Goal: Contribute content: Contribute content

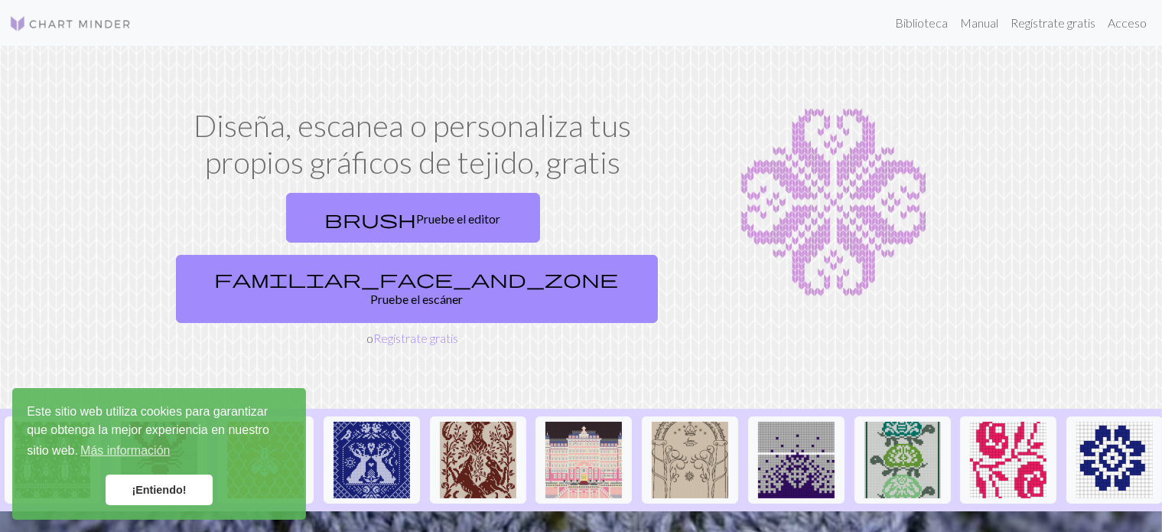
click at [175, 483] on link "¡Entiendo!" at bounding box center [159, 489] width 107 height 31
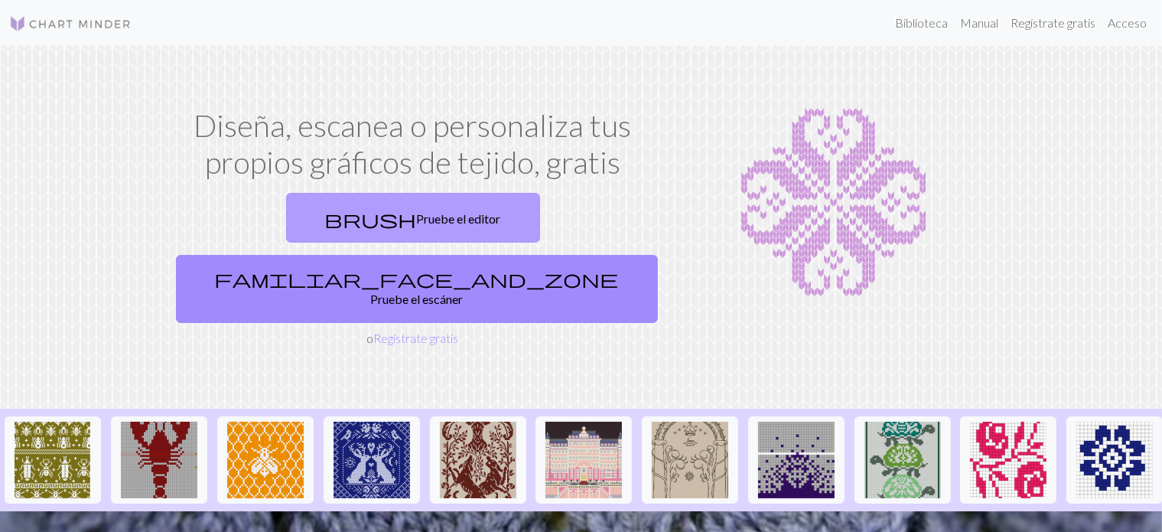
click at [286, 228] on link "brush Pruebe el editor" at bounding box center [413, 218] width 254 height 50
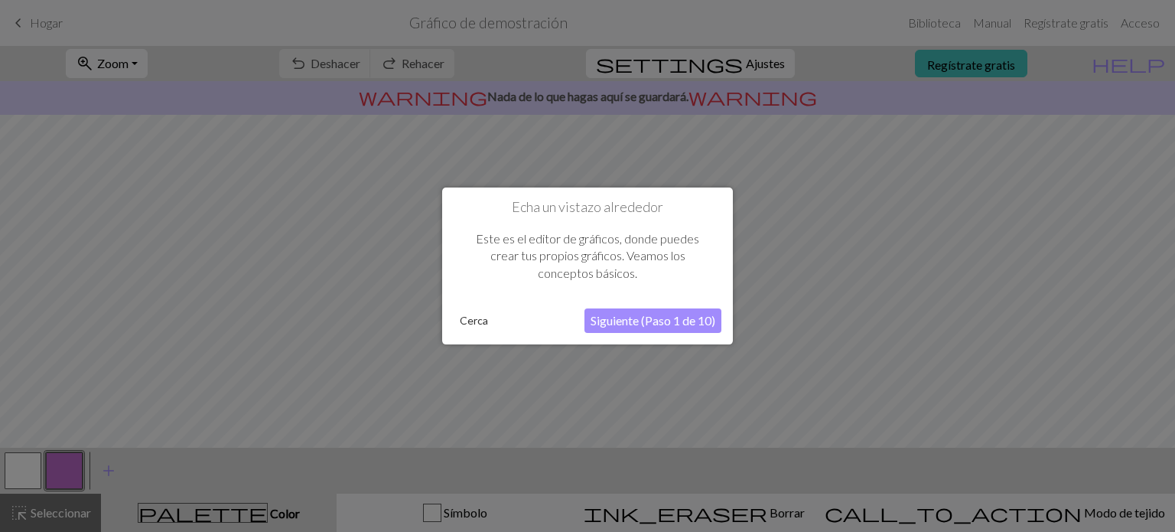
click at [655, 324] on font "Siguiente (Paso 1 de 10)" at bounding box center [653, 320] width 125 height 15
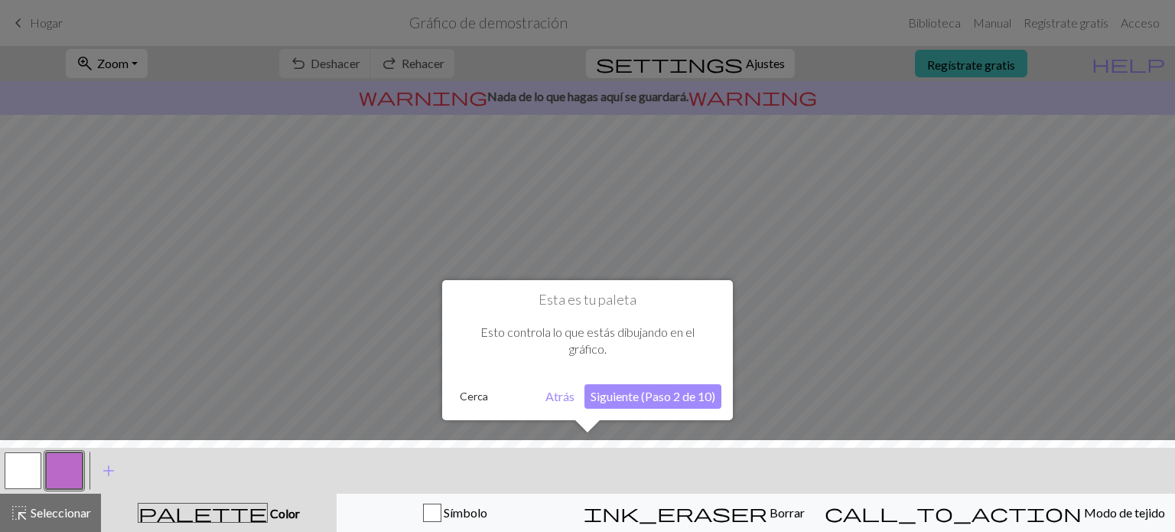
drag, startPoint x: 582, startPoint y: 435, endPoint x: 609, endPoint y: 435, distance: 26.8
click at [609, 435] on div at bounding box center [587, 266] width 1175 height 532
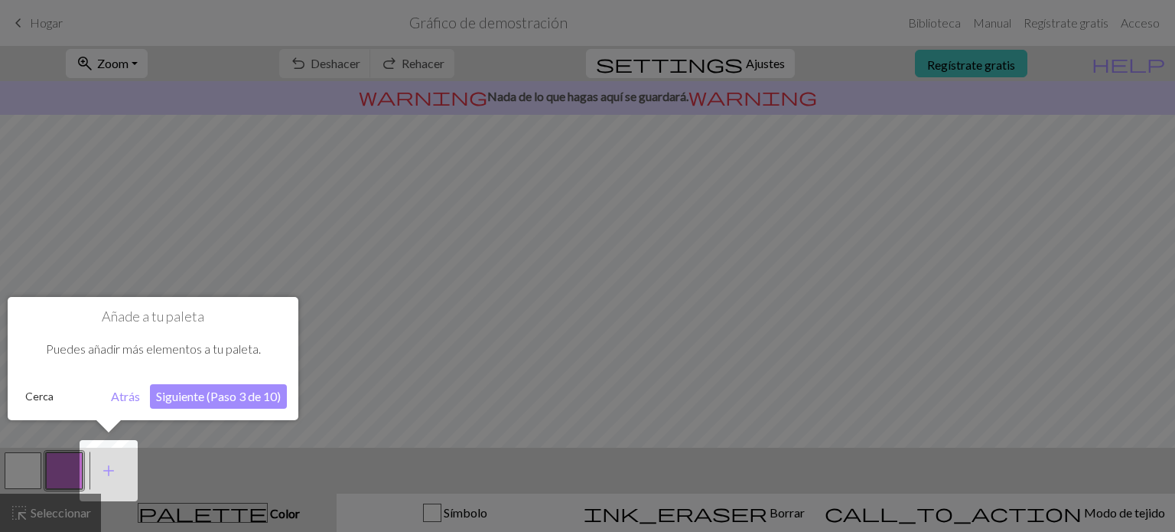
click at [117, 389] on font "Atrás" at bounding box center [125, 396] width 29 height 15
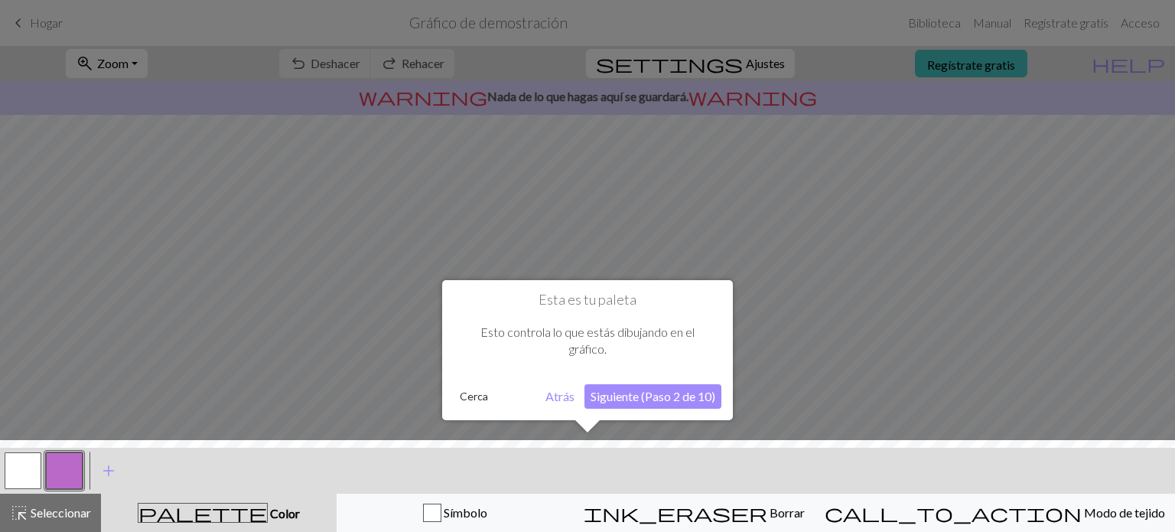
click at [657, 397] on font "Siguiente (Paso 2 de 10)" at bounding box center [653, 396] width 125 height 15
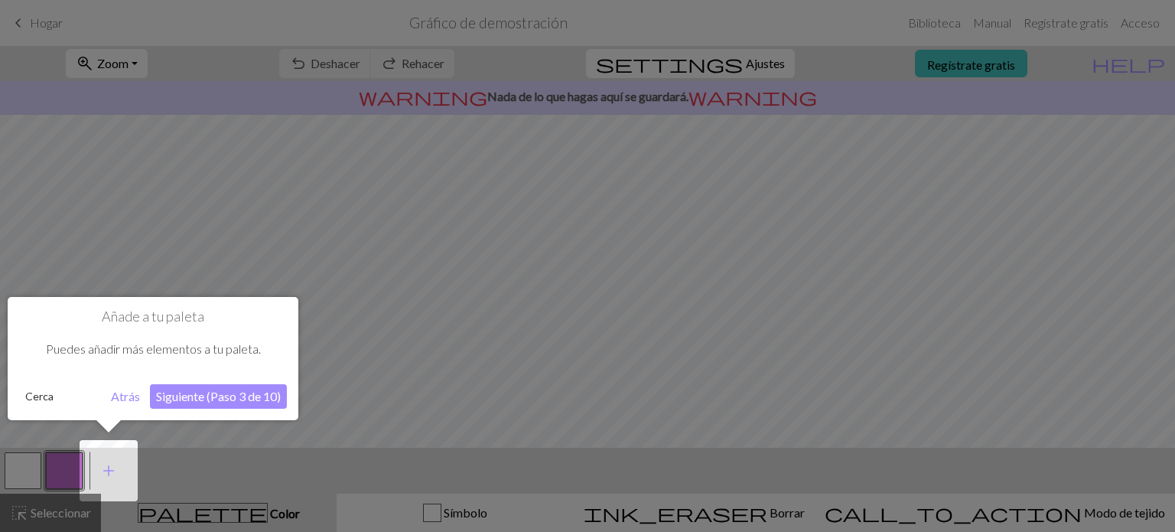
click at [236, 389] on font "Siguiente (Paso 3 de 10)" at bounding box center [218, 396] width 125 height 15
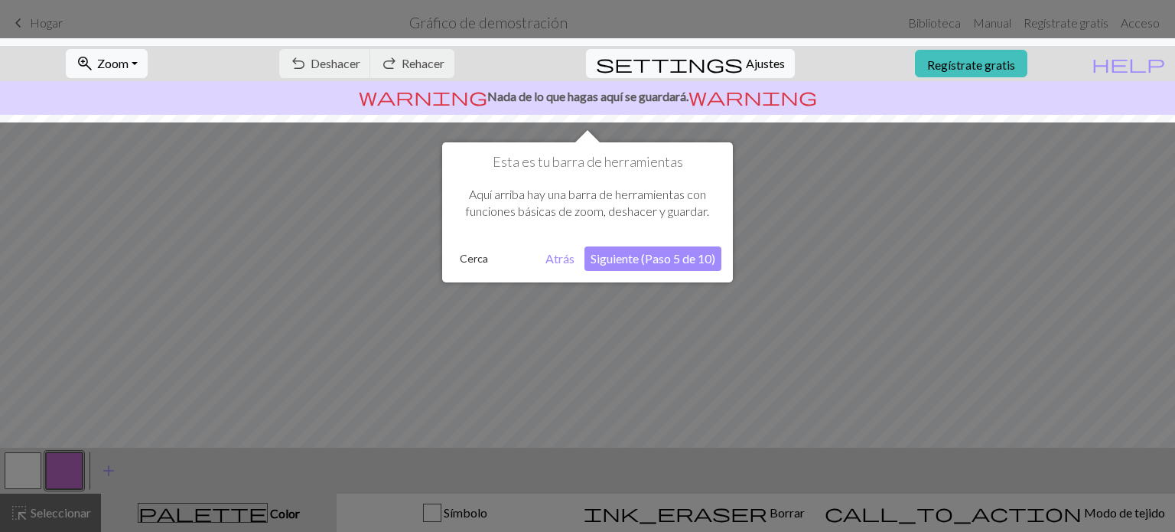
click at [652, 250] on button "Siguiente (Paso 5 de 10)" at bounding box center [653, 258] width 137 height 24
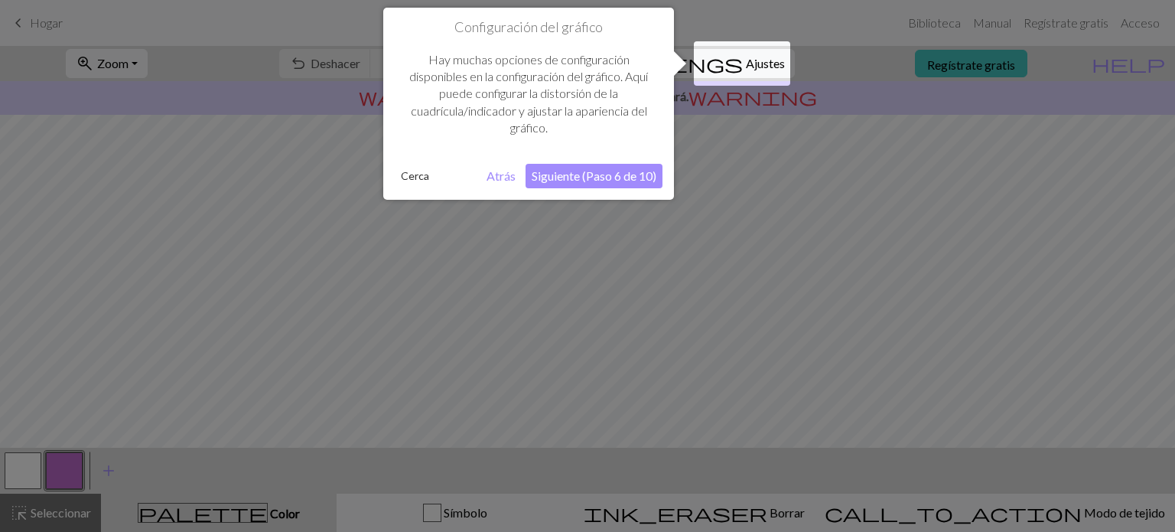
click at [618, 179] on font "Siguiente (Paso 6 de 10)" at bounding box center [594, 175] width 125 height 15
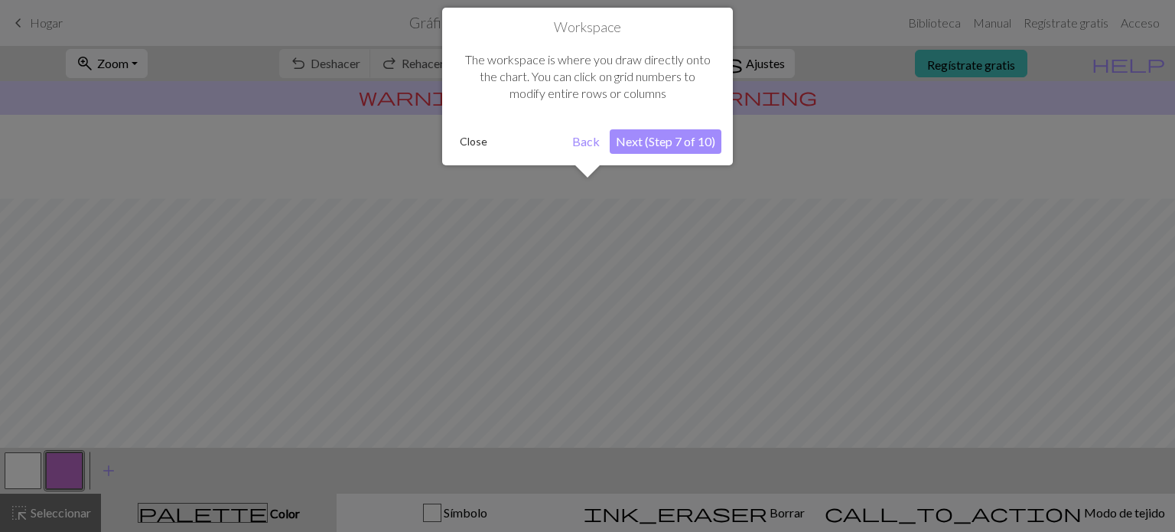
scroll to position [90, 0]
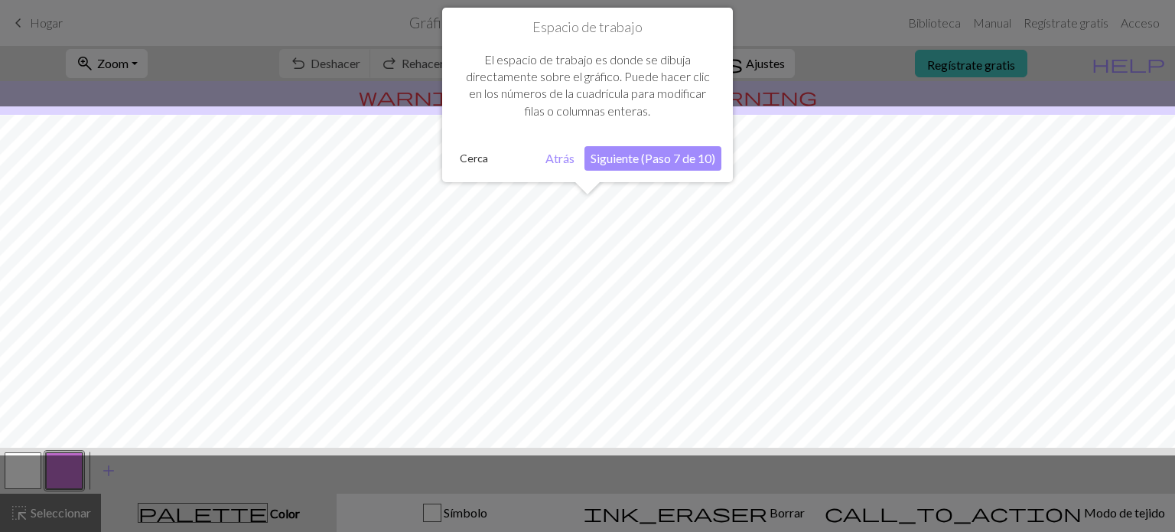
click at [650, 151] on font "Siguiente (Paso 7 de 10)" at bounding box center [653, 158] width 125 height 15
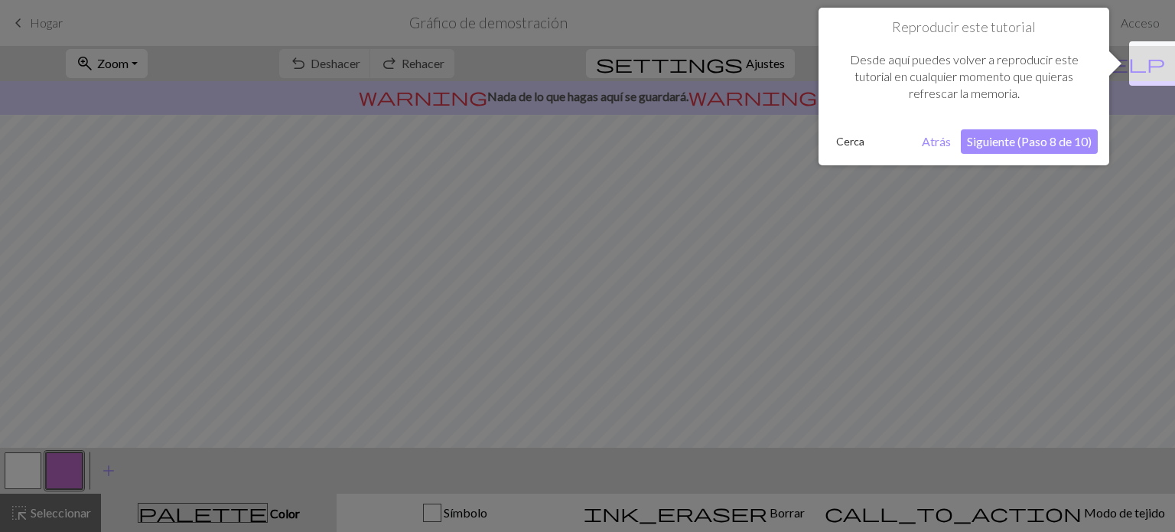
click at [1046, 146] on font "Siguiente (Paso 8 de 10)" at bounding box center [1029, 141] width 125 height 15
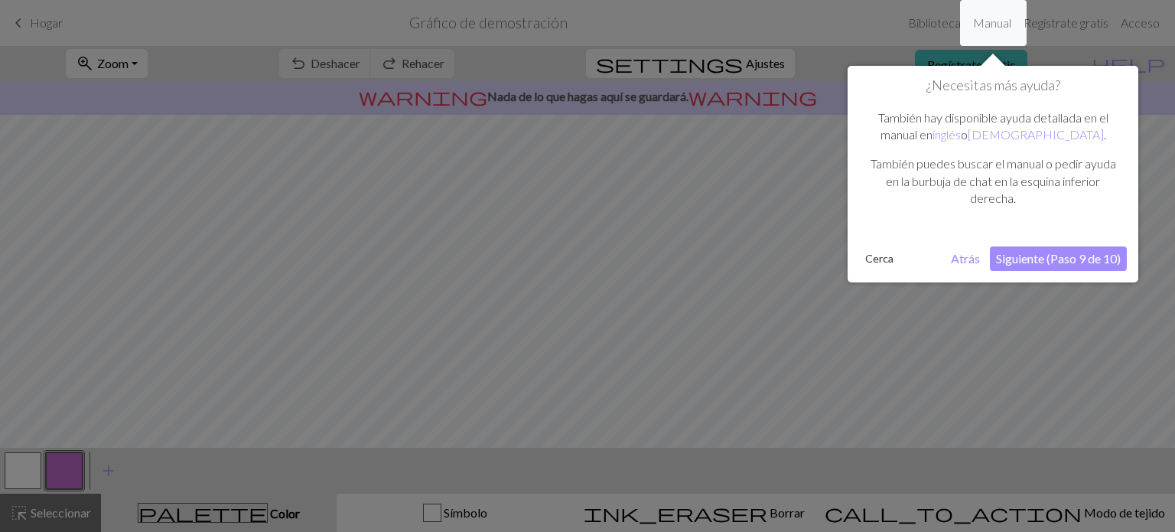
click at [1063, 257] on font "Siguiente (Paso 9 de 10)" at bounding box center [1058, 258] width 125 height 15
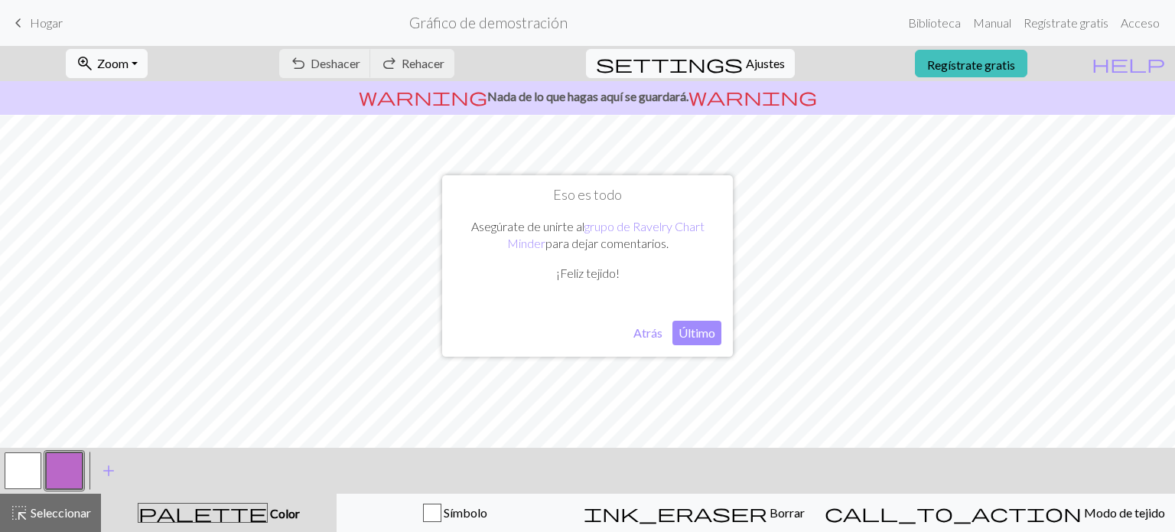
click at [705, 334] on font "Último" at bounding box center [697, 332] width 37 height 15
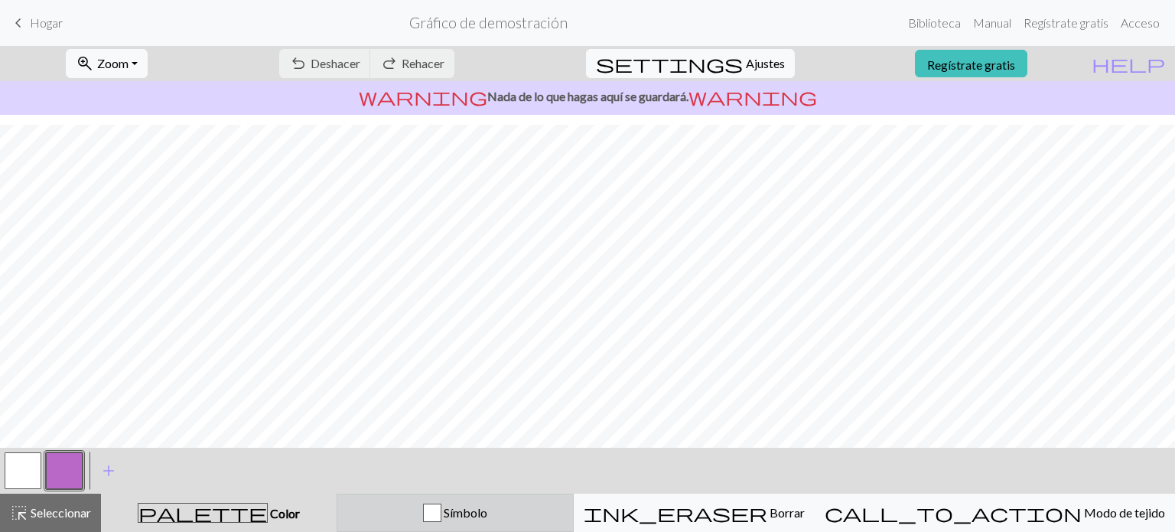
click at [447, 498] on button "Símbolo" at bounding box center [455, 513] width 237 height 38
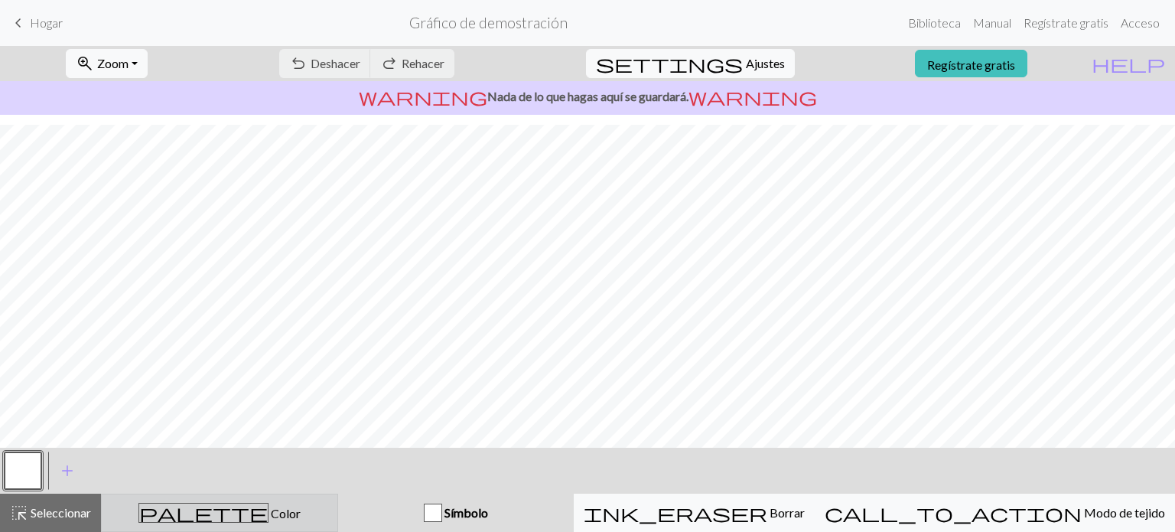
click at [291, 502] on button "palette Color Color" at bounding box center [219, 513] width 237 height 38
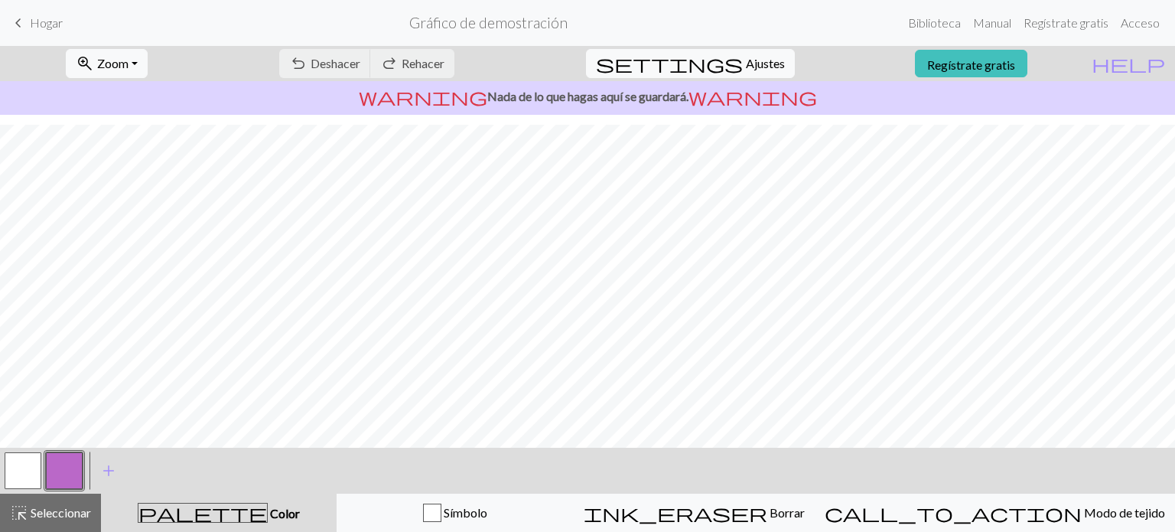
click at [456, 492] on div "< > add Añade un color" at bounding box center [587, 471] width 1175 height 46
click at [467, 510] on div "Símbolo" at bounding box center [455, 513] width 217 height 18
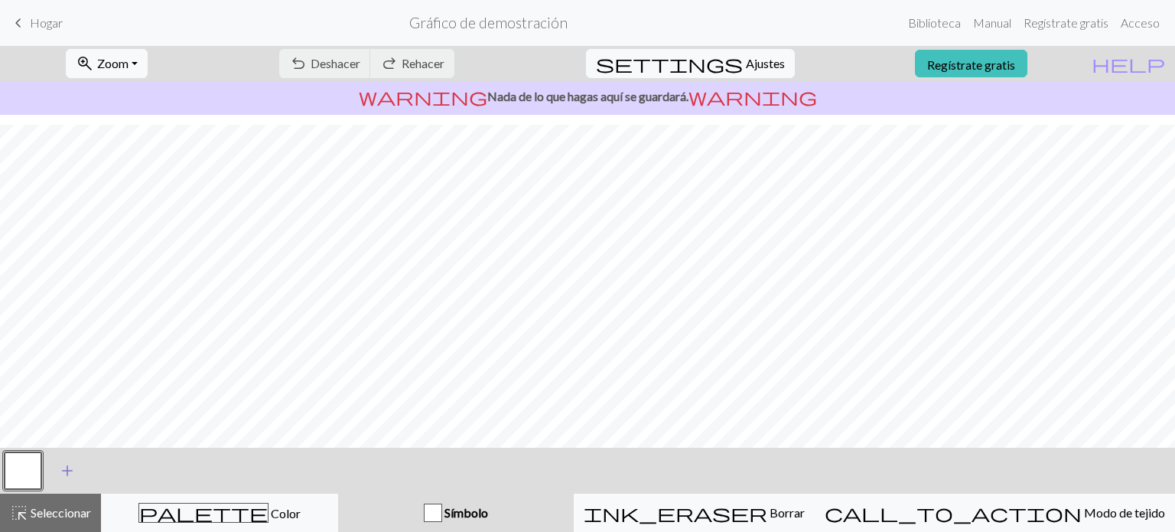
click at [61, 471] on span "add" at bounding box center [67, 470] width 18 height 21
click at [59, 472] on button "button" at bounding box center [64, 470] width 37 height 37
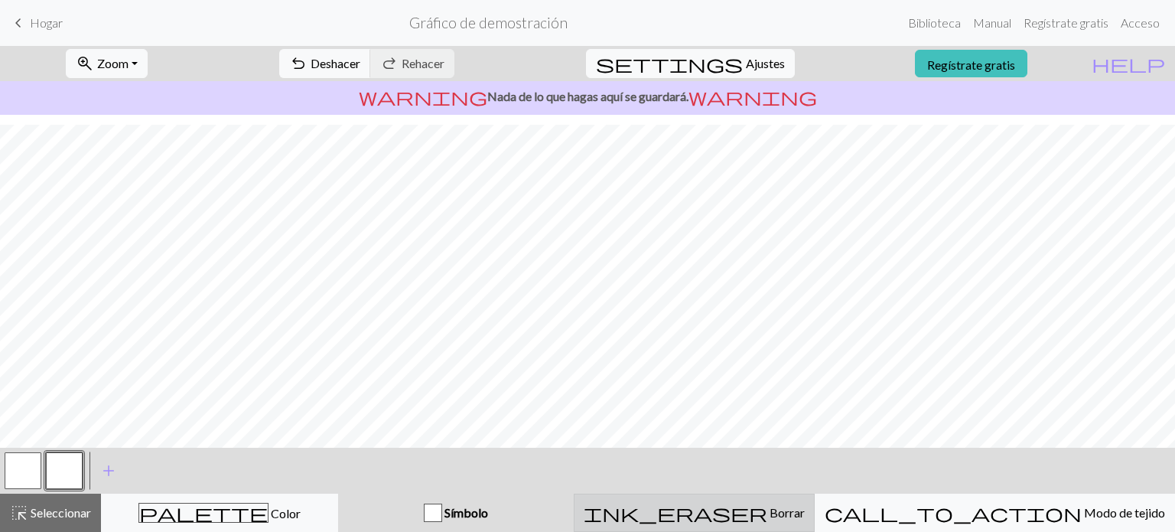
click at [745, 503] on span "ink_eraser" at bounding box center [676, 512] width 184 height 21
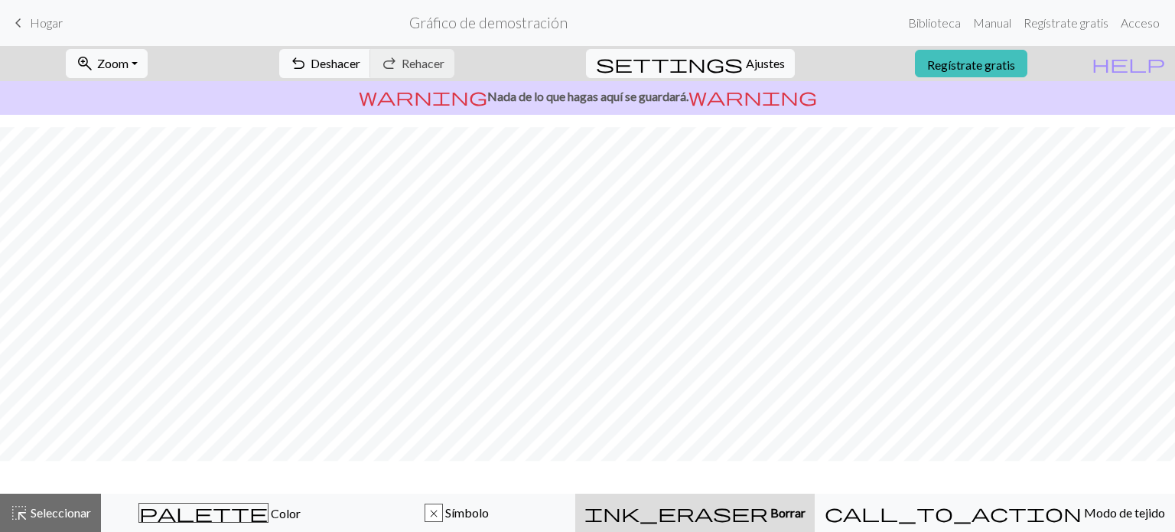
scroll to position [192, 0]
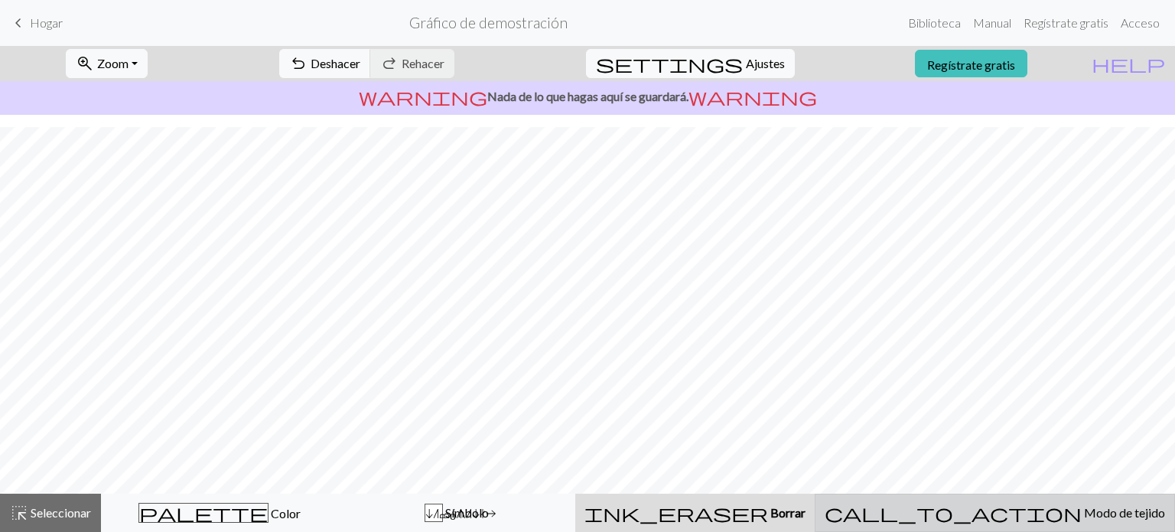
click at [1005, 513] on span "call_to_action" at bounding box center [953, 512] width 257 height 21
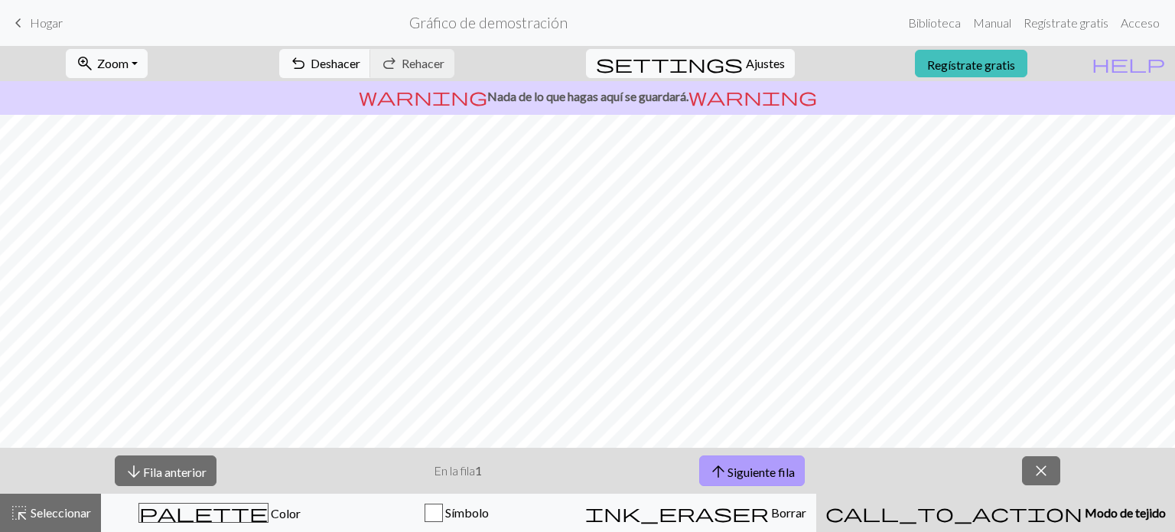
click at [781, 465] on font "Siguiente fila" at bounding box center [761, 471] width 67 height 15
click at [1032, 461] on span "close" at bounding box center [1041, 470] width 18 height 21
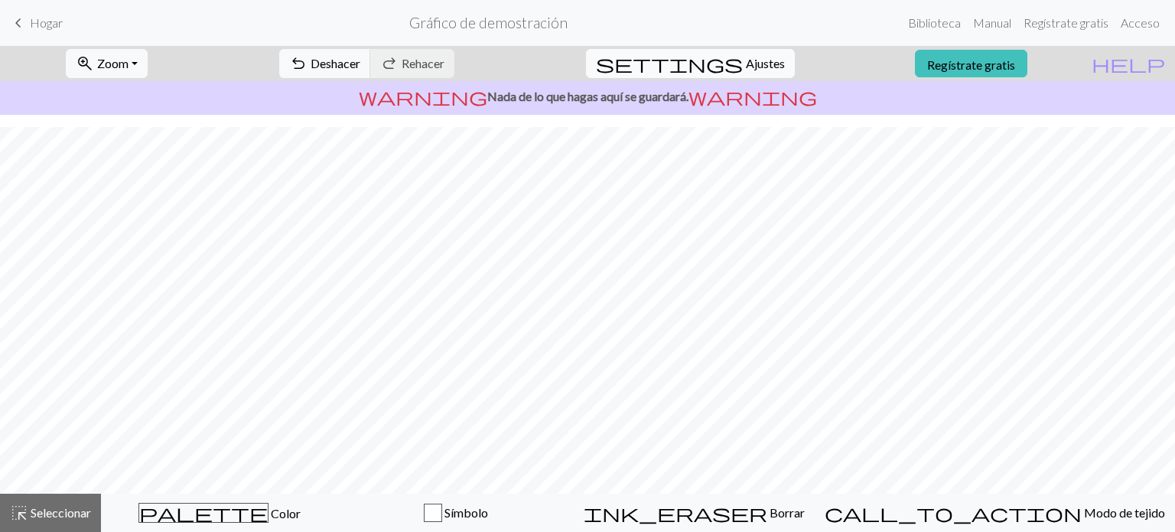
click at [741, 52] on button "settings Ajustes" at bounding box center [690, 63] width 209 height 29
select select "aran"
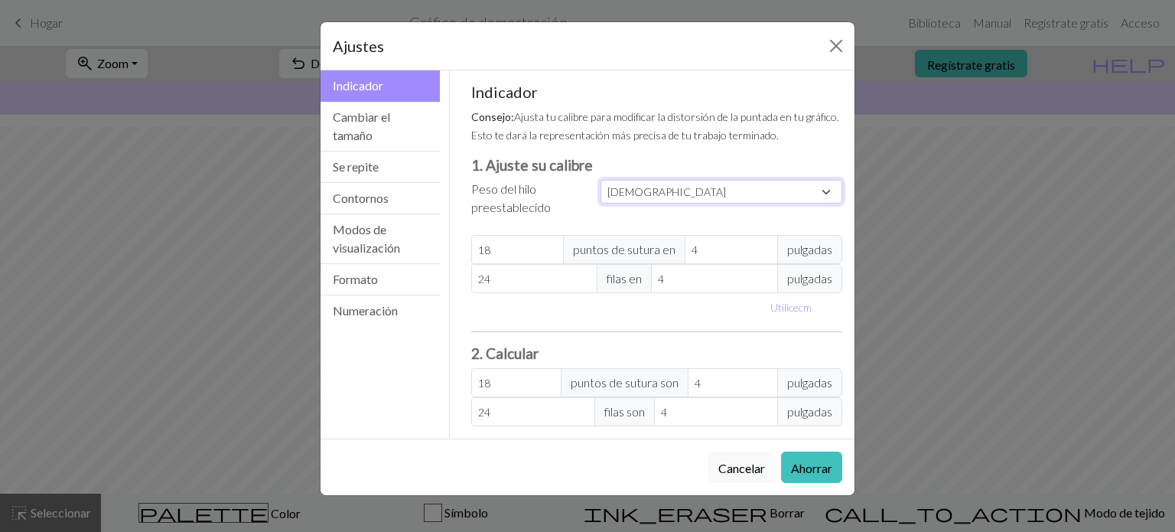
click at [672, 201] on select "Costumbre Cuadrado Cordón Digitación ligera Digitación Deporte Doble punto Esta…" at bounding box center [722, 192] width 242 height 24
click at [569, 204] on label "Peso del hilo preestablecido" at bounding box center [527, 198] width 112 height 37
type input "19"
click at [551, 246] on input "19" at bounding box center [517, 249] width 93 height 29
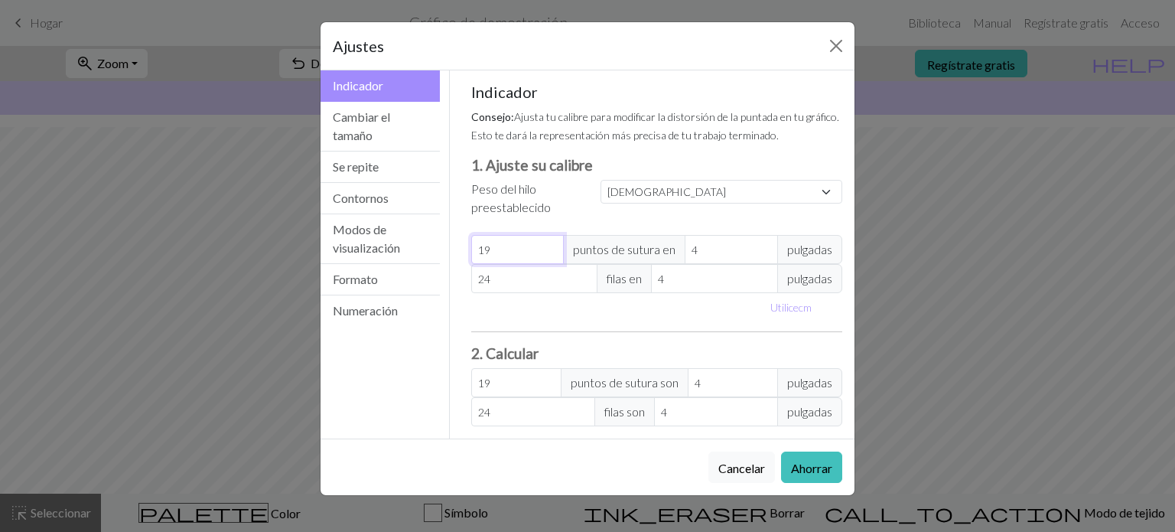
type input "18"
click at [551, 253] on input "18" at bounding box center [517, 249] width 93 height 29
click at [808, 246] on font "pulgadas" at bounding box center [809, 249] width 45 height 15
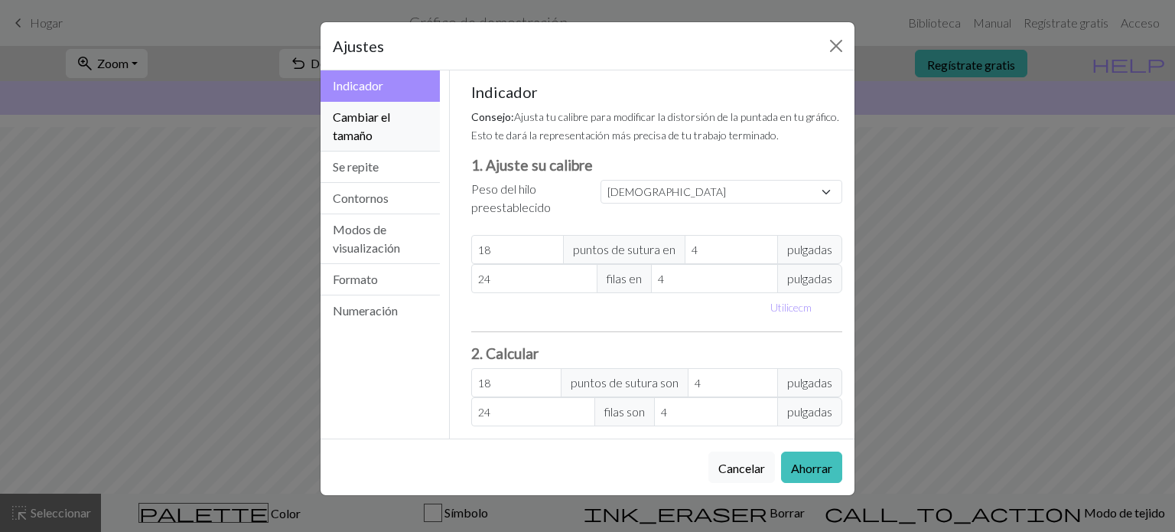
click at [380, 142] on button "Cambiar el tamaño" at bounding box center [380, 127] width 119 height 50
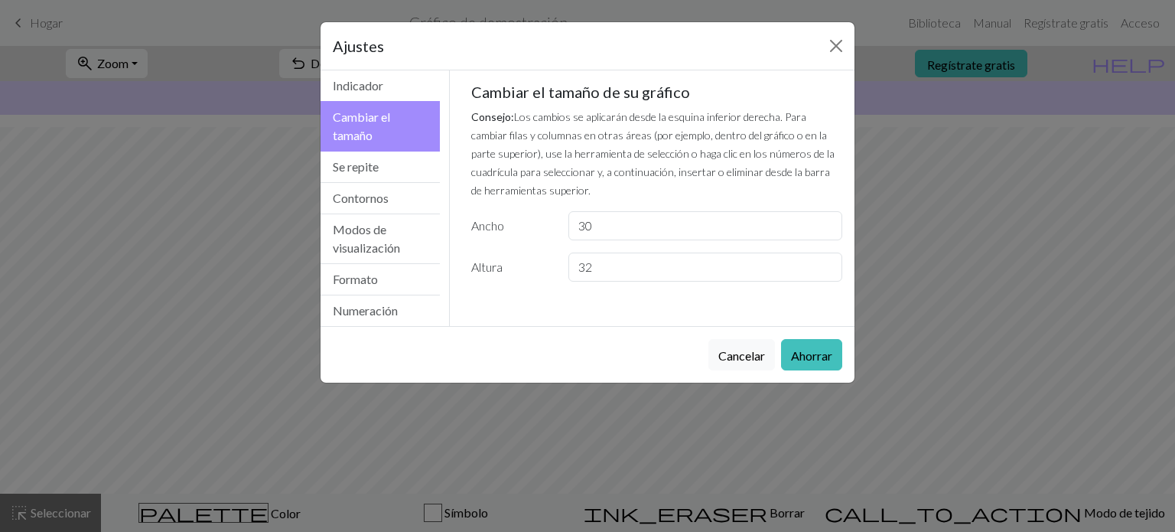
click at [796, 172] on font "Los cambios se aplicarán desde la esquina inferior derecha. Para cambiar filas …" at bounding box center [652, 153] width 363 height 86
type input "29"
click at [827, 231] on input "29" at bounding box center [706, 225] width 274 height 29
click at [833, 275] on input "31" at bounding box center [706, 267] width 274 height 29
click at [833, 275] on input "30" at bounding box center [706, 267] width 274 height 29
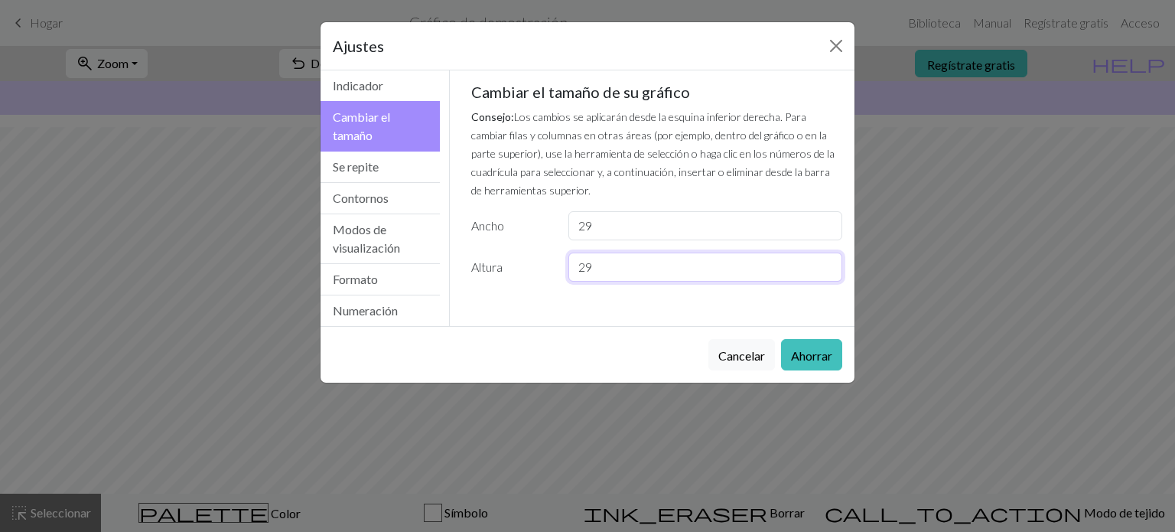
click at [833, 275] on input "29" at bounding box center [706, 267] width 274 height 29
type input "28"
click at [833, 275] on input "28" at bounding box center [706, 267] width 274 height 29
click at [701, 222] on input "29" at bounding box center [706, 225] width 274 height 29
drag, startPoint x: 616, startPoint y: 236, endPoint x: 530, endPoint y: 232, distance: 86.6
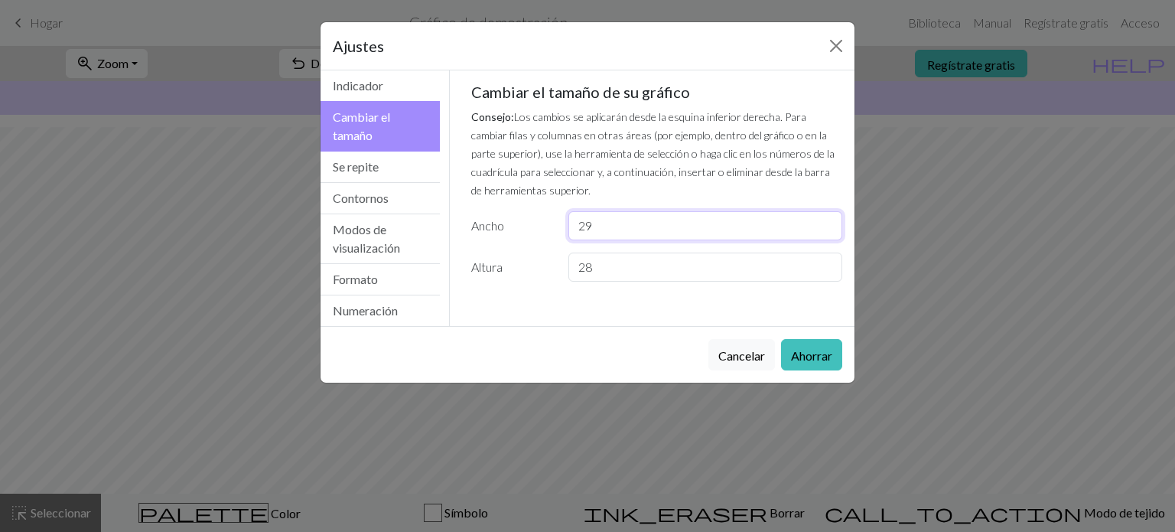
click at [530, 232] on div "Ancho 29" at bounding box center [657, 225] width 390 height 29
click at [392, 174] on button "Se repite" at bounding box center [380, 167] width 119 height 31
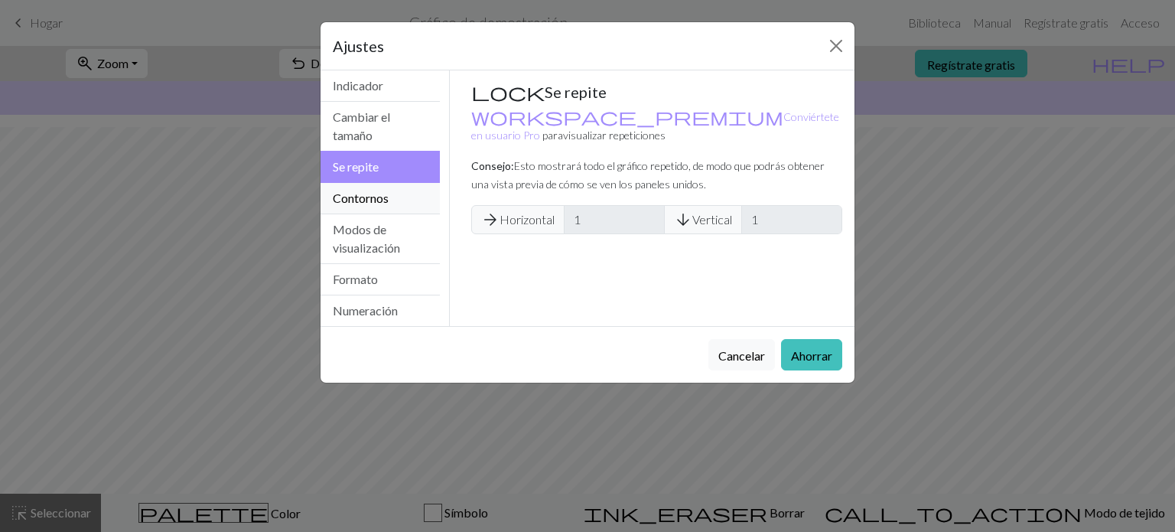
click at [370, 184] on button "Contornos" at bounding box center [380, 198] width 119 height 31
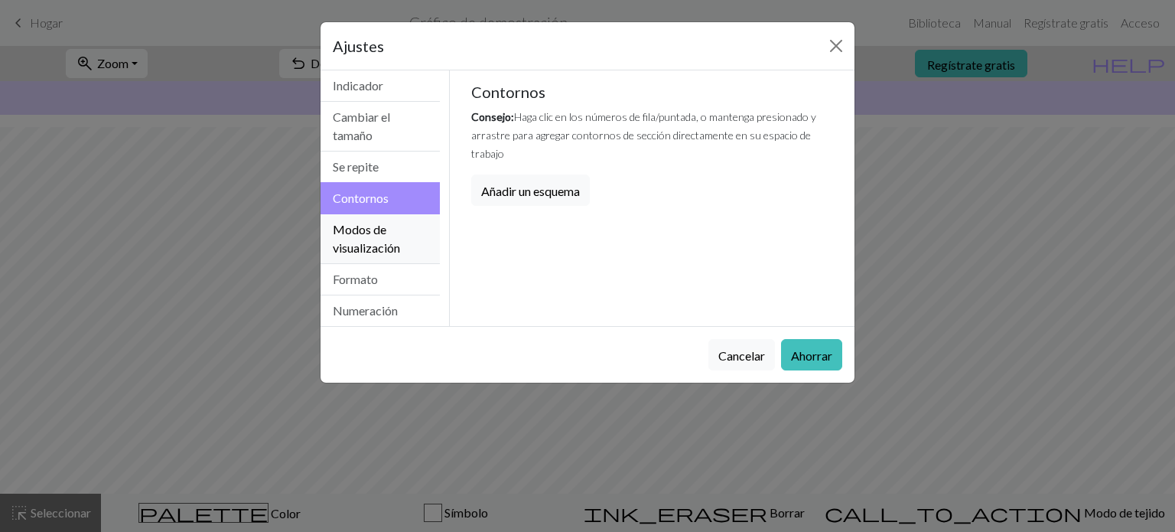
click at [367, 233] on font "Modos de visualización" at bounding box center [366, 238] width 67 height 33
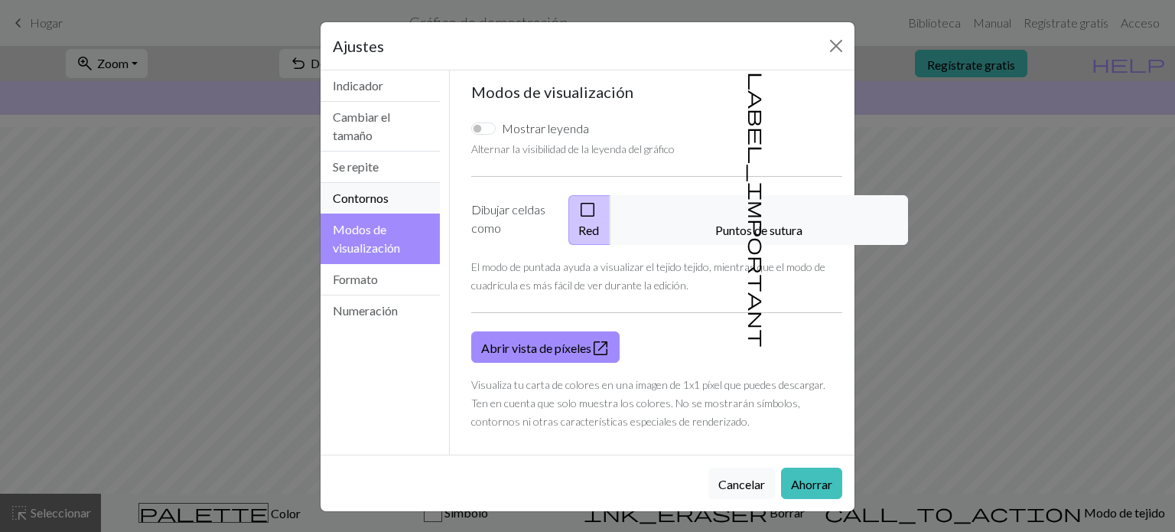
click at [367, 207] on button "Contornos" at bounding box center [380, 198] width 119 height 31
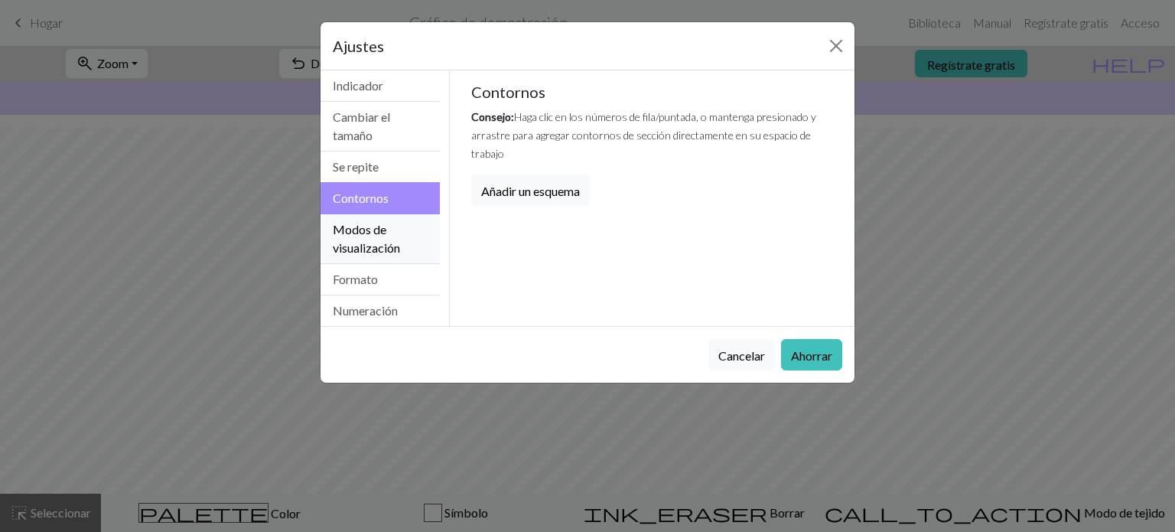
click at [376, 224] on font "Modos de visualización" at bounding box center [366, 238] width 67 height 33
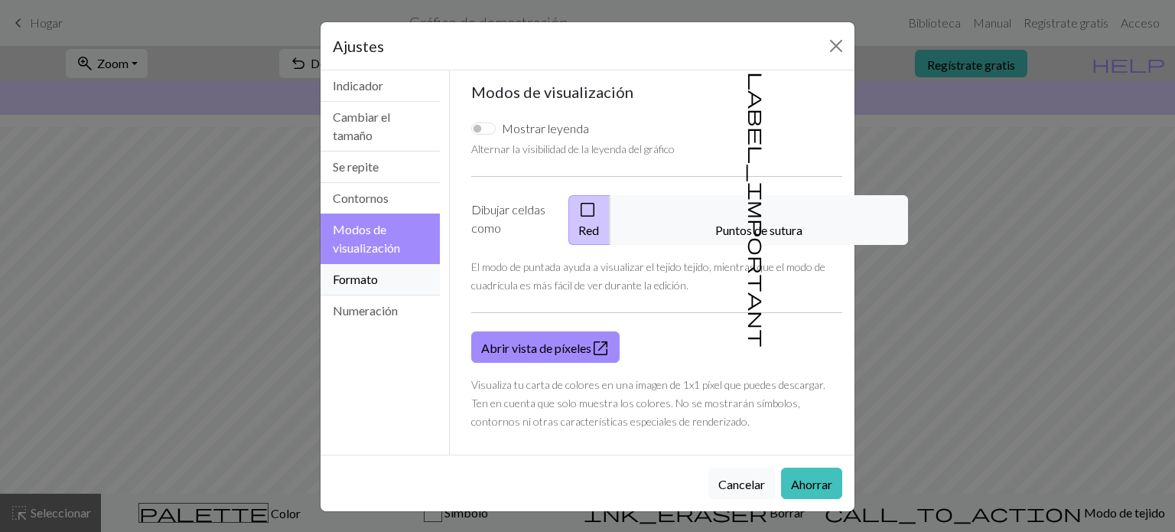
click at [355, 282] on font "Formato" at bounding box center [355, 279] width 45 height 15
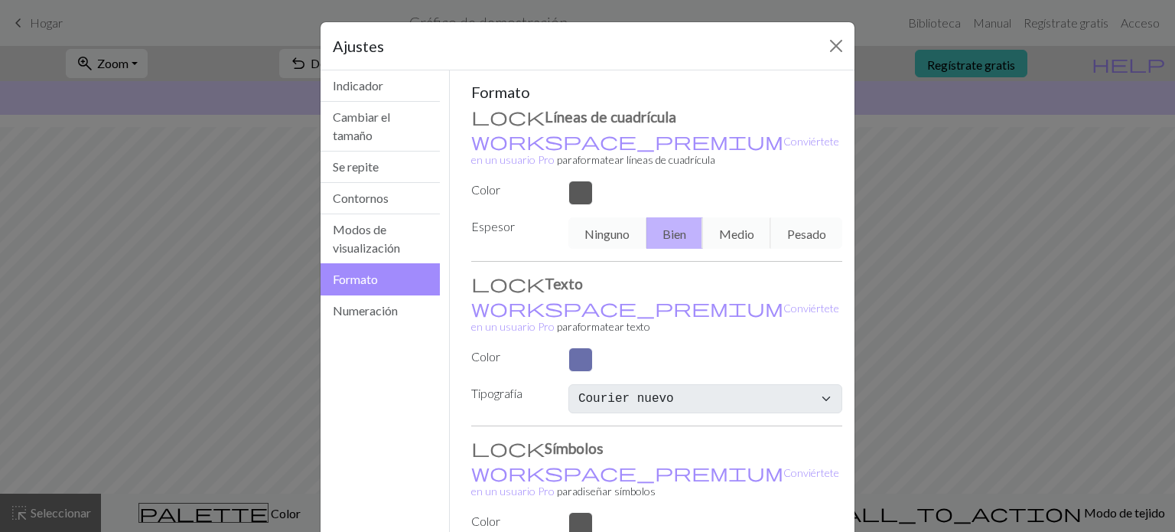
scroll to position [94, 0]
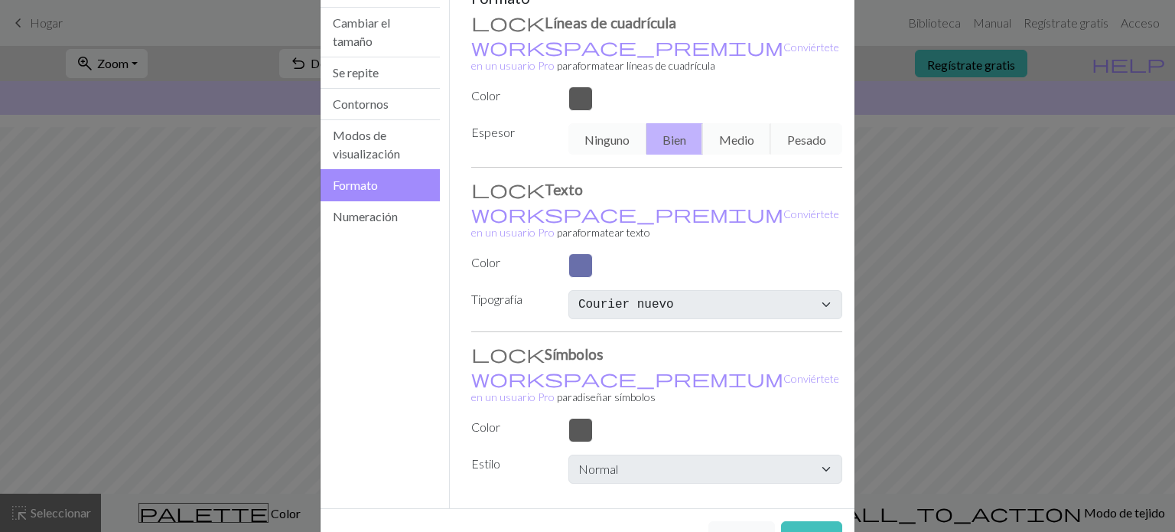
click at [474, 290] on label "Tipografía" at bounding box center [510, 301] width 97 height 23
click at [363, 223] on button "Numeración" at bounding box center [380, 216] width 119 height 31
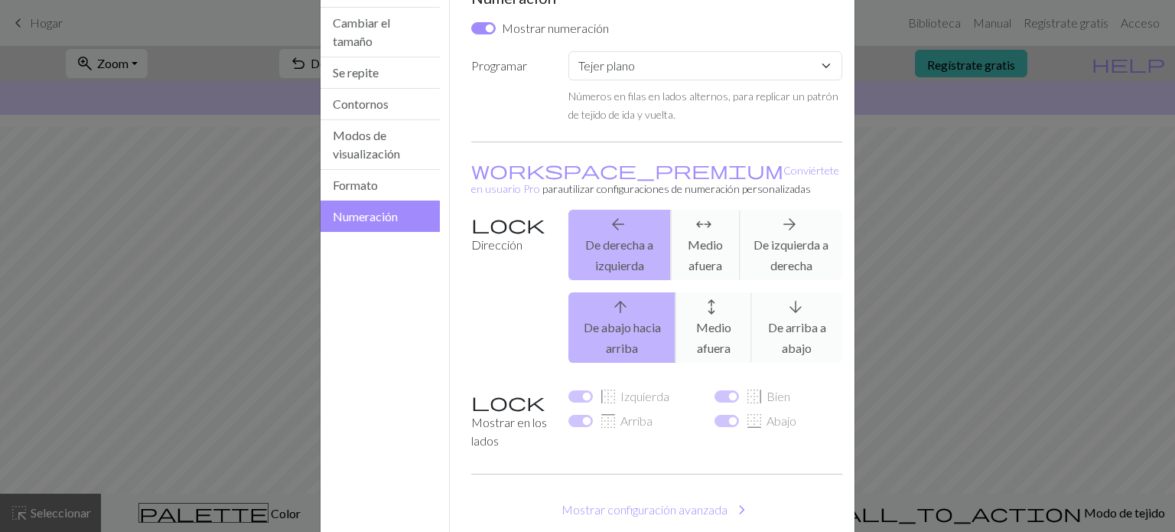
scroll to position [0, 0]
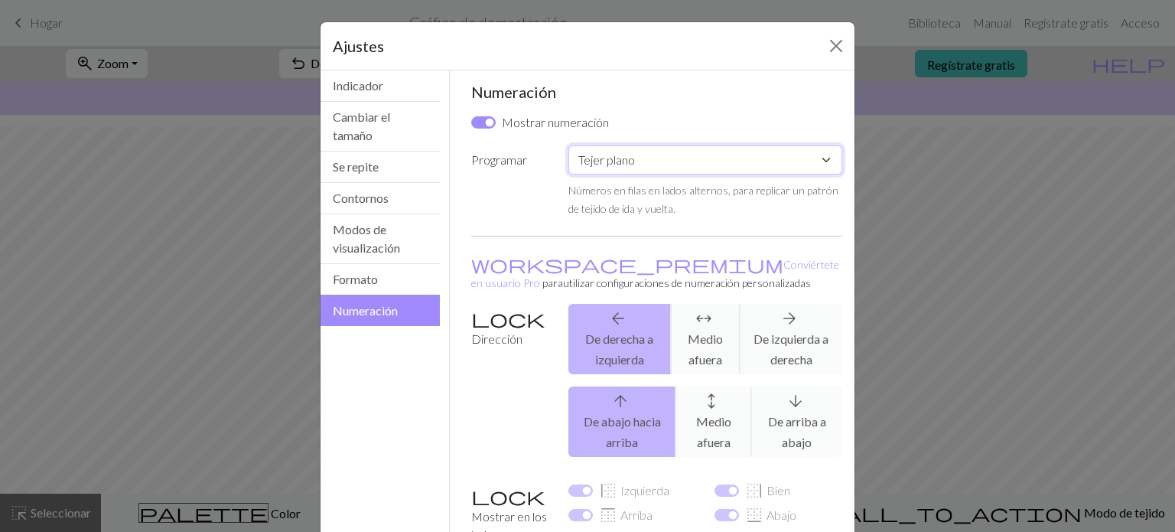
click at [647, 160] on select "Costumbre Tejer plano Tejer en redondo Tejido de encaje Punto de cruz" at bounding box center [706, 159] width 274 height 29
click at [569, 145] on select "Costumbre Tejer plano Tejer en redondo Tejido de encaje Punto de cruz" at bounding box center [706, 159] width 274 height 29
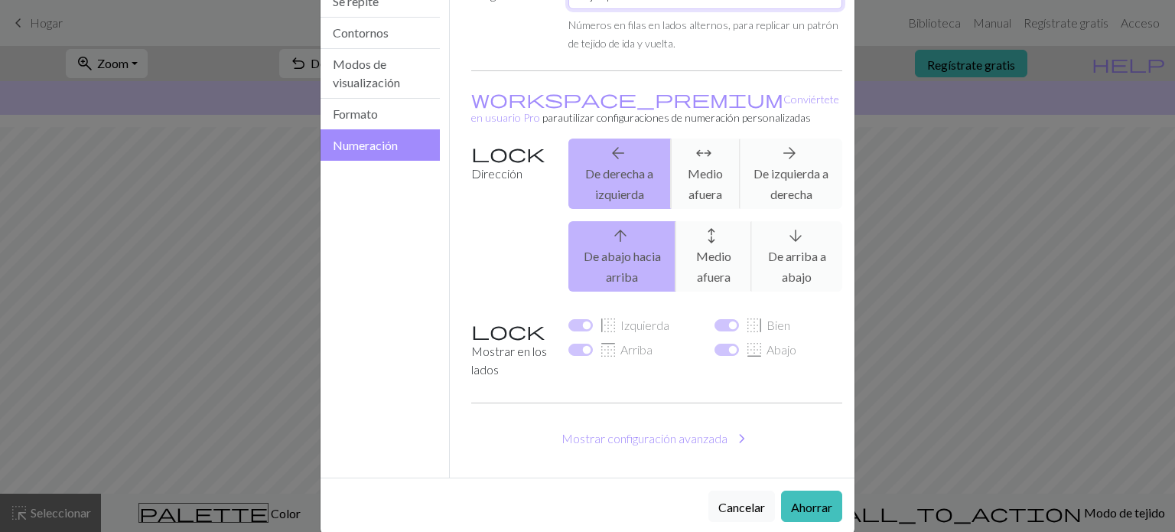
scroll to position [171, 0]
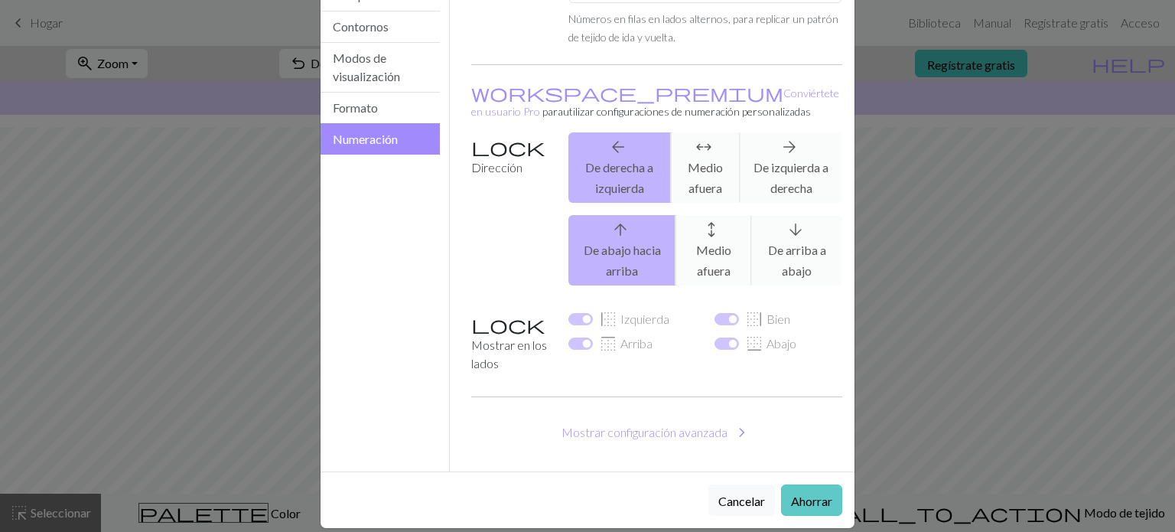
click at [799, 492] on button "Ahorrar" at bounding box center [811, 499] width 61 height 31
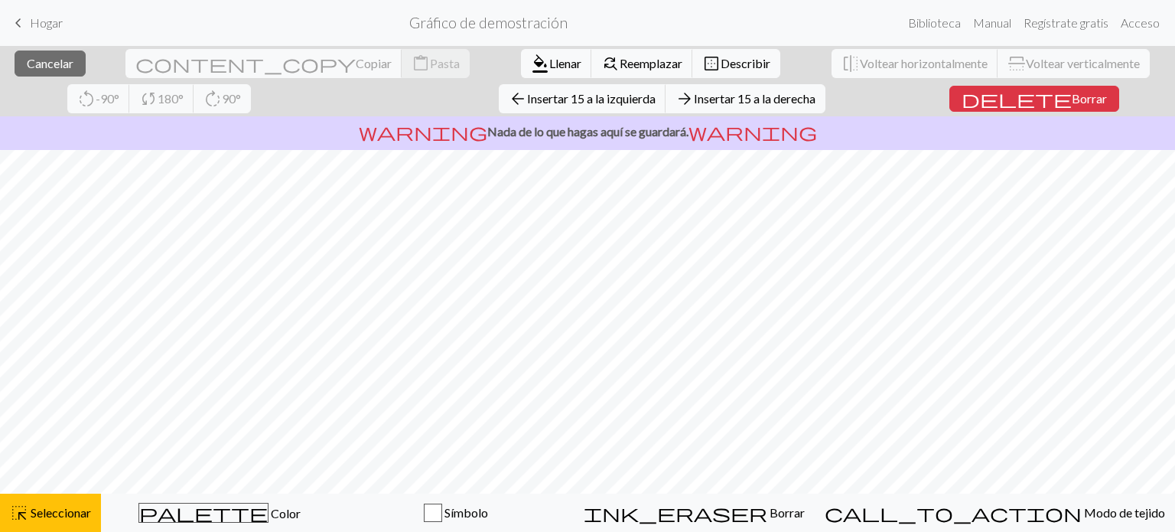
scroll to position [165, 0]
click at [694, 100] on font "Insertar 15 a la derecha" at bounding box center [755, 98] width 122 height 15
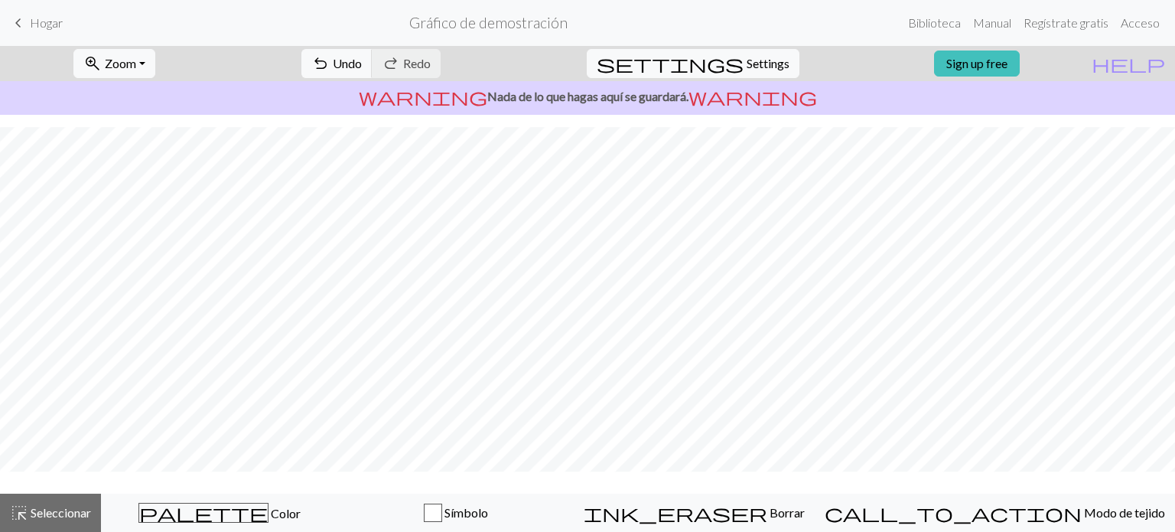
scroll to position [131, 0]
click at [360, 67] on font "Deshacer" at bounding box center [336, 63] width 50 height 15
click at [119, 77] on button "zoom_in Zoom Zoom" at bounding box center [107, 63] width 82 height 29
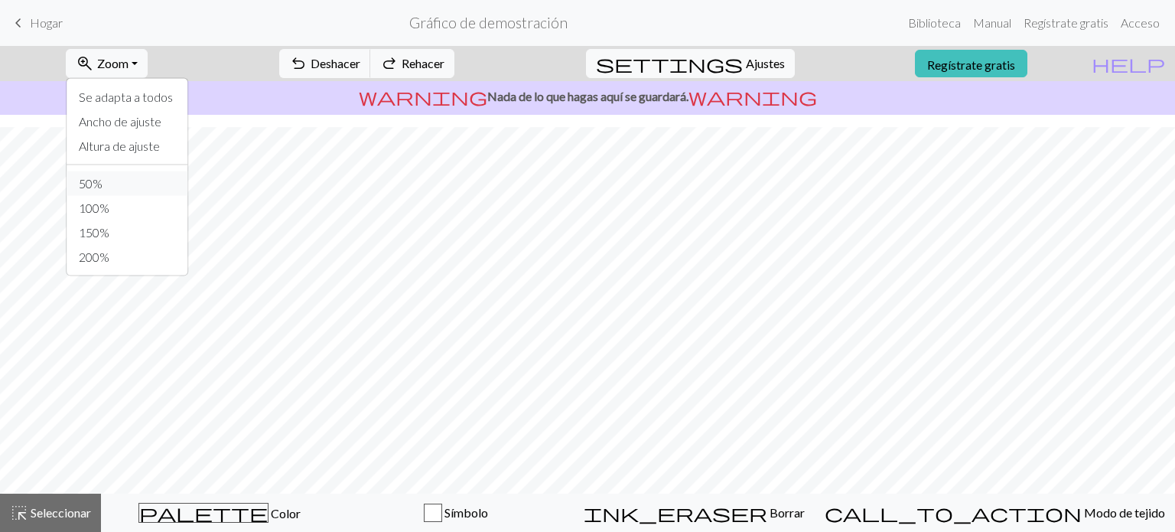
click at [135, 186] on button "50%" at bounding box center [127, 183] width 121 height 24
click at [25, 21] on span "keyboard_arrow_left" at bounding box center [18, 22] width 18 height 21
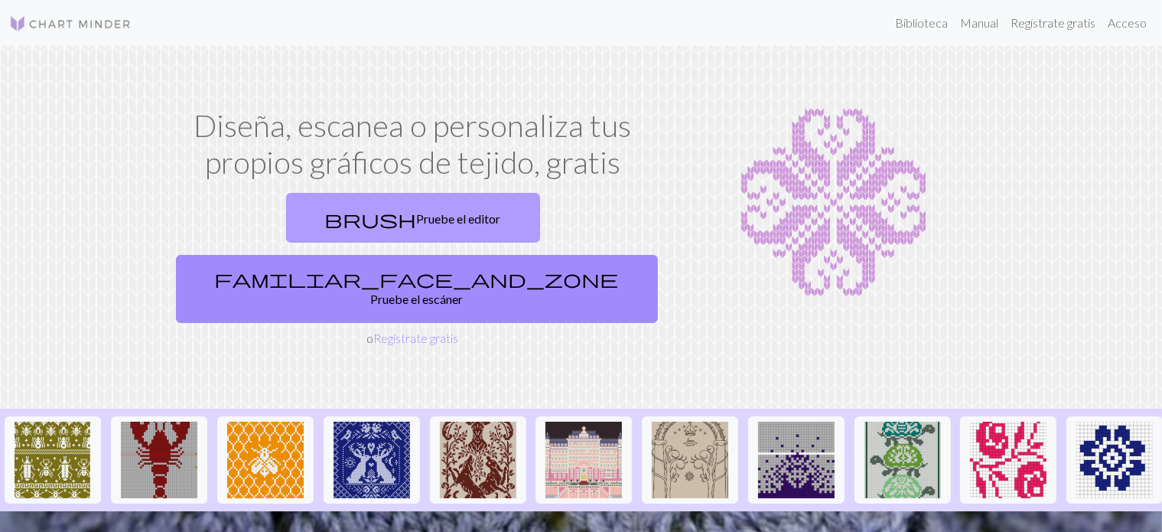
click at [286, 198] on link "brush Pruebe el editor" at bounding box center [413, 218] width 254 height 50
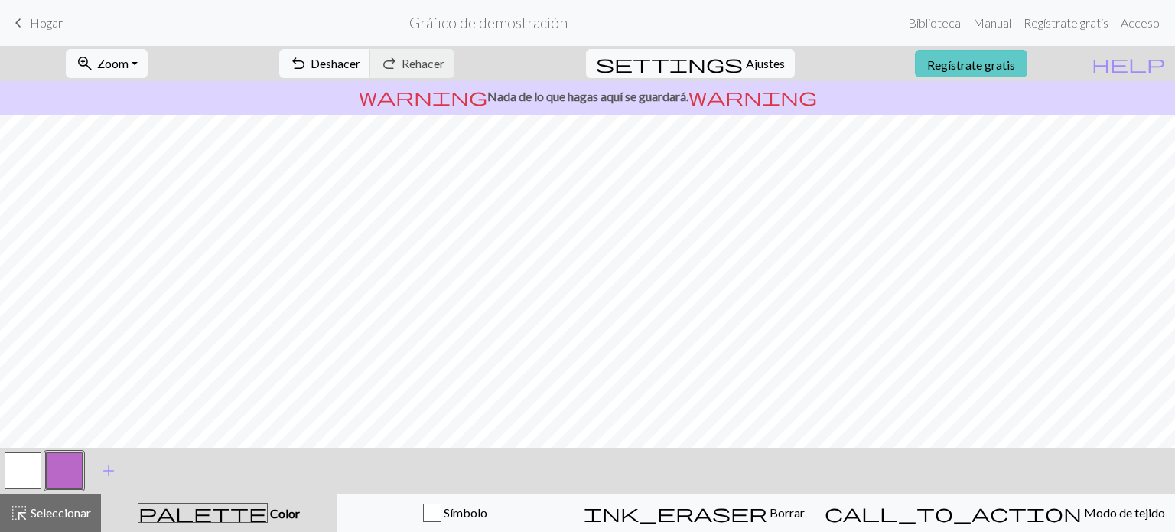
click at [1028, 52] on link "Regístrate gratis" at bounding box center [971, 64] width 112 height 28
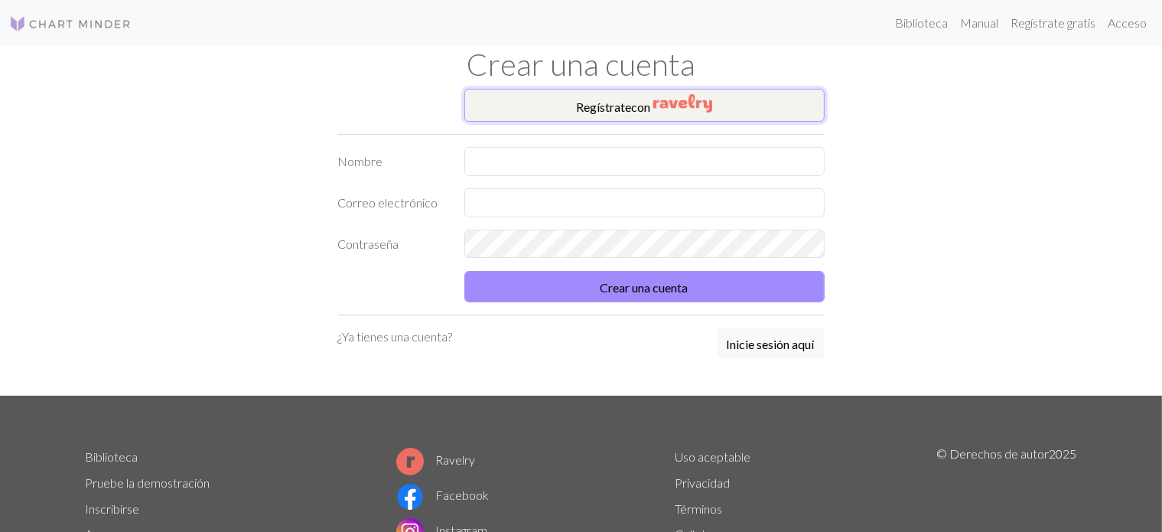
click at [689, 112] on button "Regístrate con" at bounding box center [644, 105] width 360 height 33
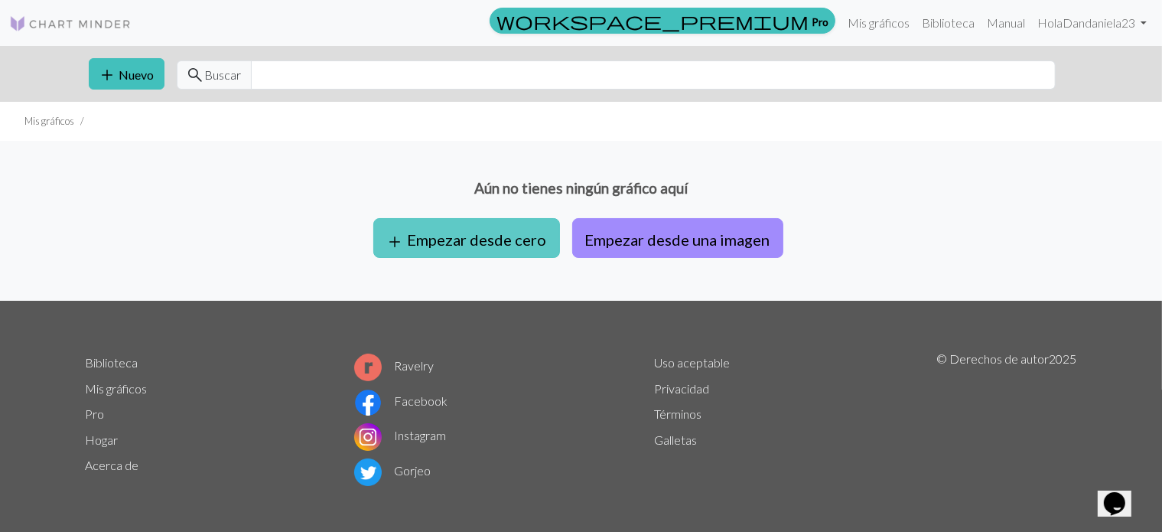
drag, startPoint x: 462, startPoint y: 227, endPoint x: 424, endPoint y: 235, distance: 39.2
click at [424, 235] on font "Empezar desde cero" at bounding box center [477, 239] width 139 height 18
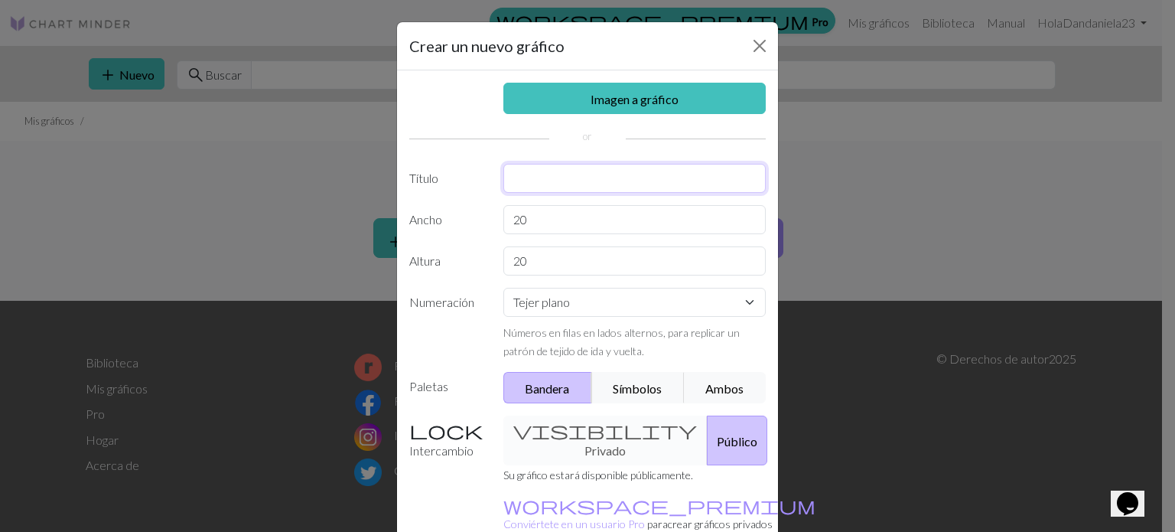
click at [532, 180] on input "text" at bounding box center [635, 178] width 263 height 29
type input "Llavero piano"
click at [556, 225] on input "20" at bounding box center [635, 219] width 263 height 29
click at [563, 295] on select "Tejer plano Tejer en redondo Tejido de encaje Punto de cruz" at bounding box center [635, 302] width 263 height 29
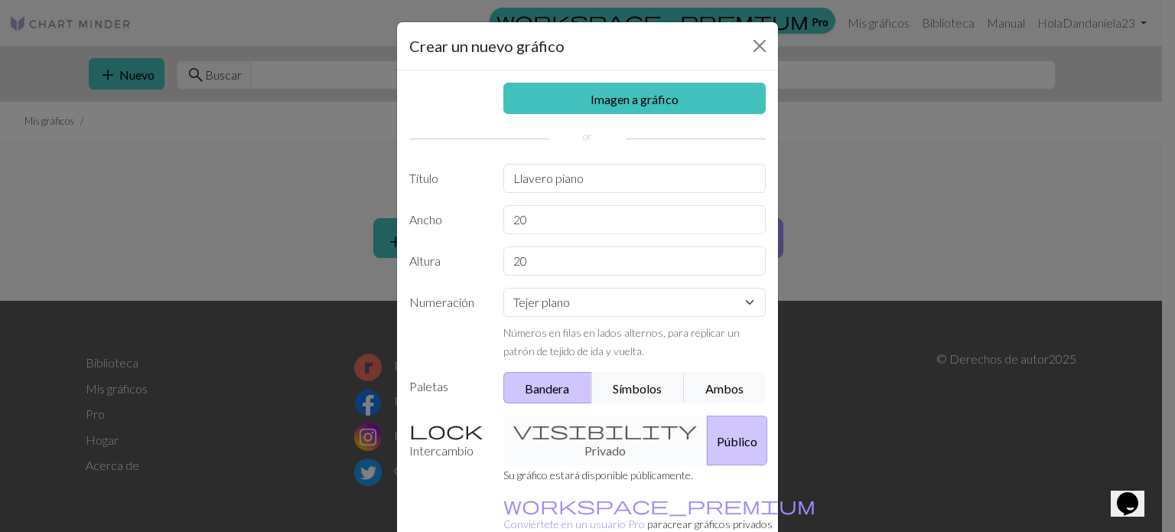
click at [581, 445] on div "visibility Privado Público" at bounding box center [635, 441] width 282 height 50
click at [518, 443] on div "visibility Privado Público" at bounding box center [635, 441] width 282 height 50
click at [561, 229] on input "20" at bounding box center [635, 219] width 263 height 29
type input "2"
type input "1"
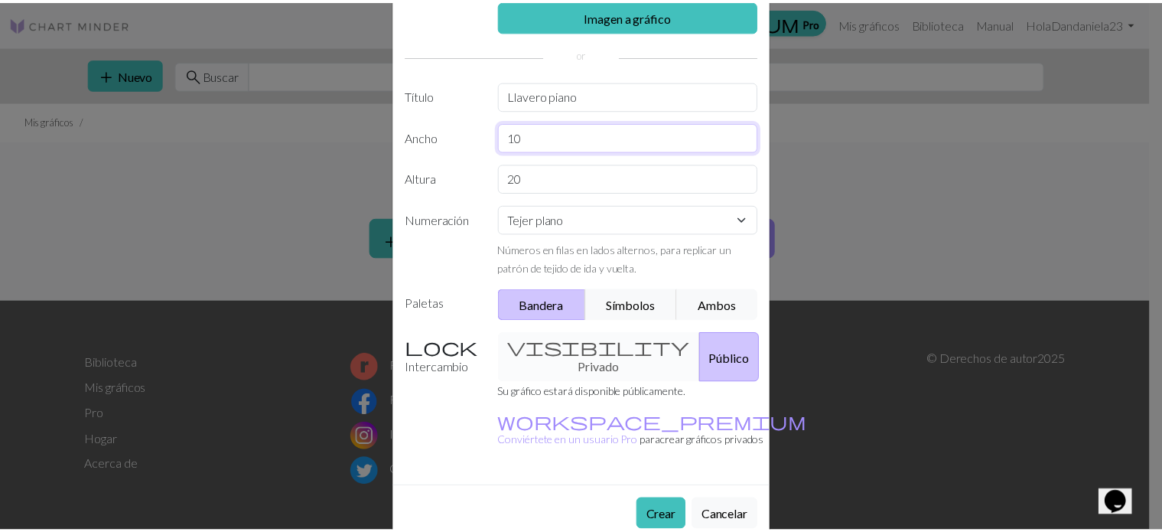
scroll to position [97, 0]
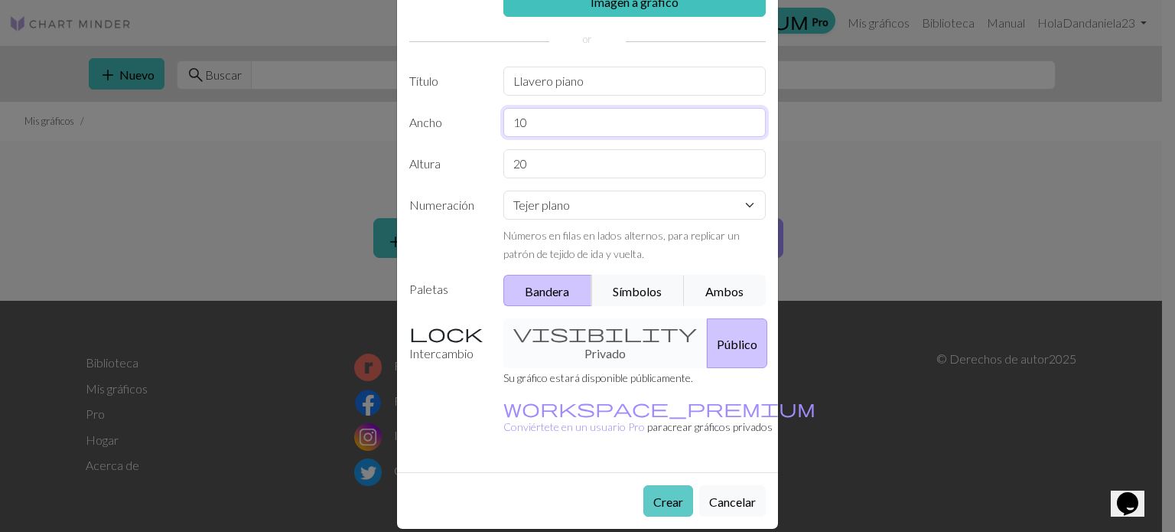
type input "10"
click at [657, 494] on font "Crear" at bounding box center [668, 501] width 30 height 15
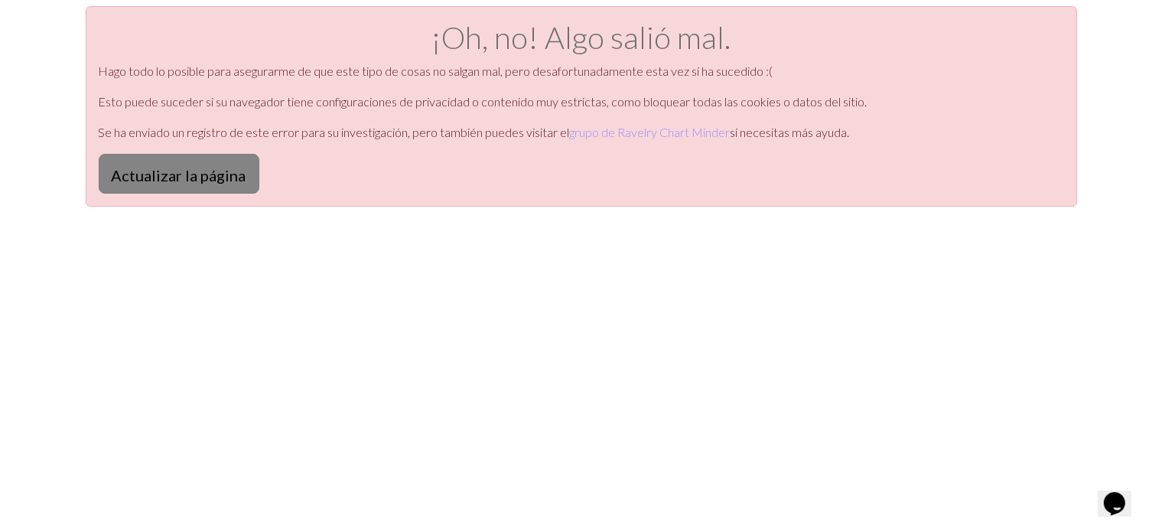
click at [147, 174] on font "Actualizar la página" at bounding box center [179, 175] width 135 height 18
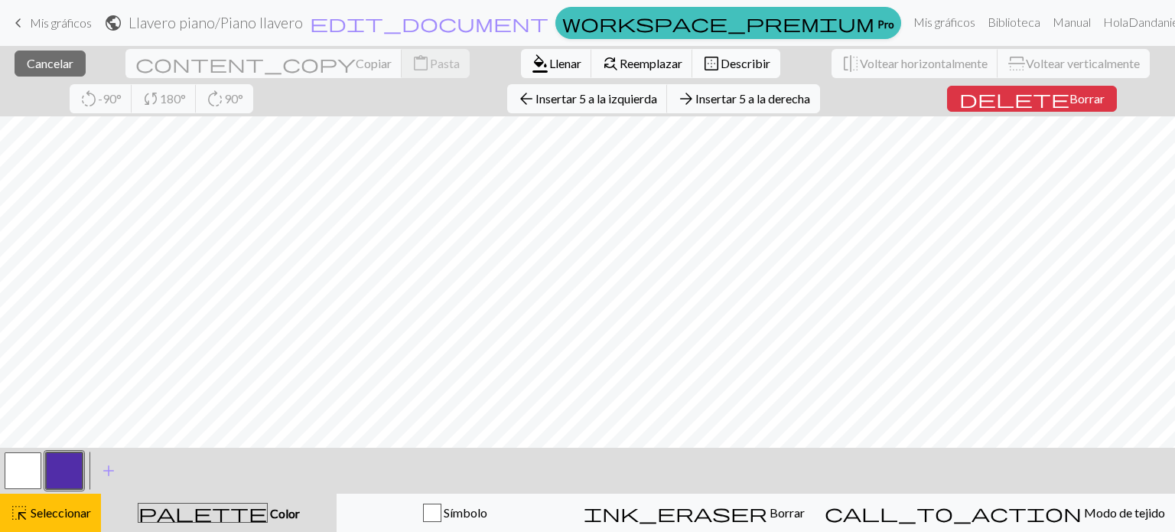
click at [721, 64] on font "Describir" at bounding box center [746, 63] width 50 height 15
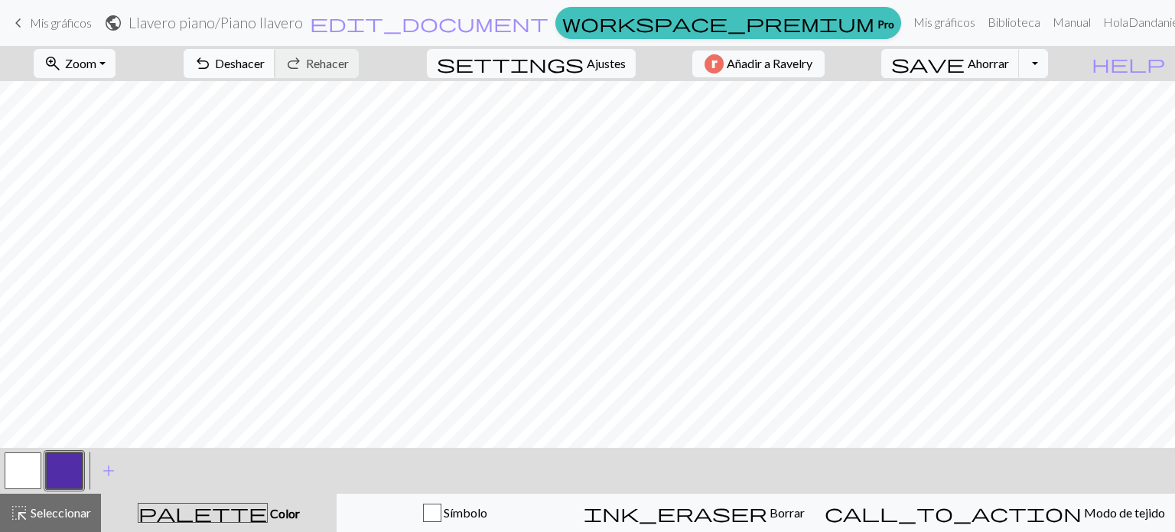
click at [265, 57] on font "Deshacer" at bounding box center [240, 63] width 50 height 15
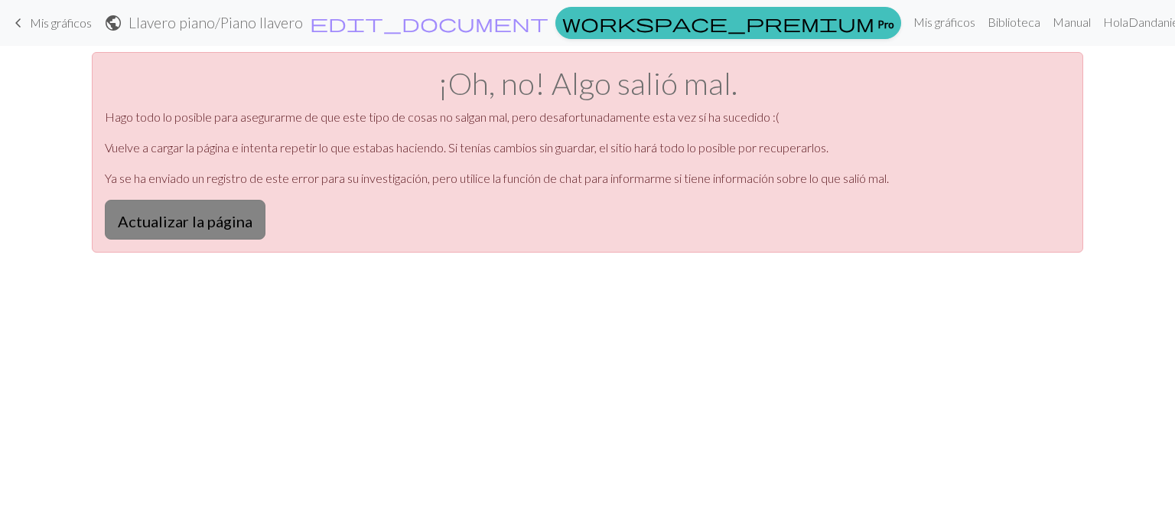
click at [226, 210] on font "Actualizar la página" at bounding box center [185, 219] width 135 height 18
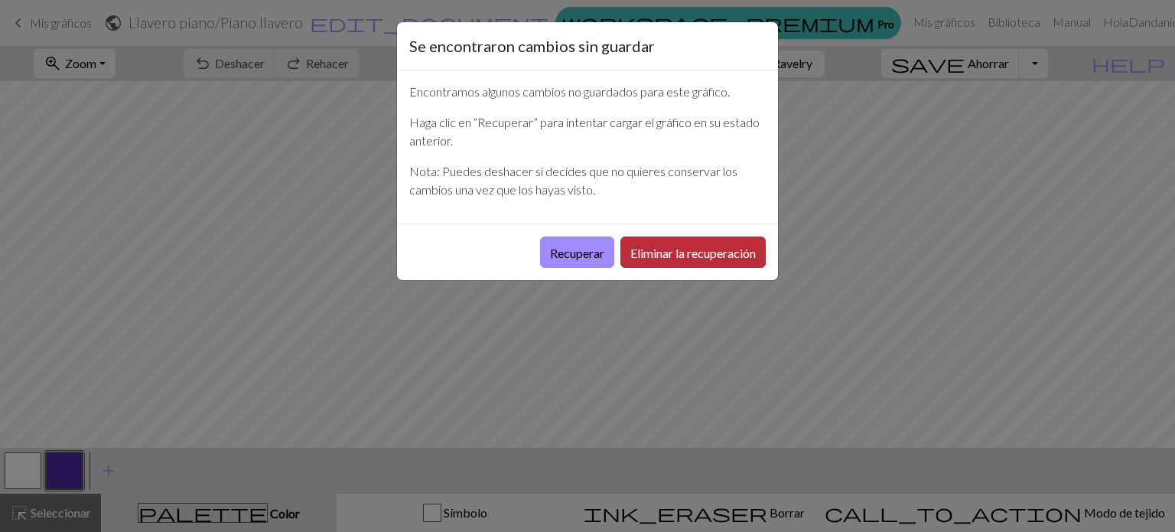
click at [673, 255] on font "Eliminar la recuperación" at bounding box center [693, 253] width 125 height 15
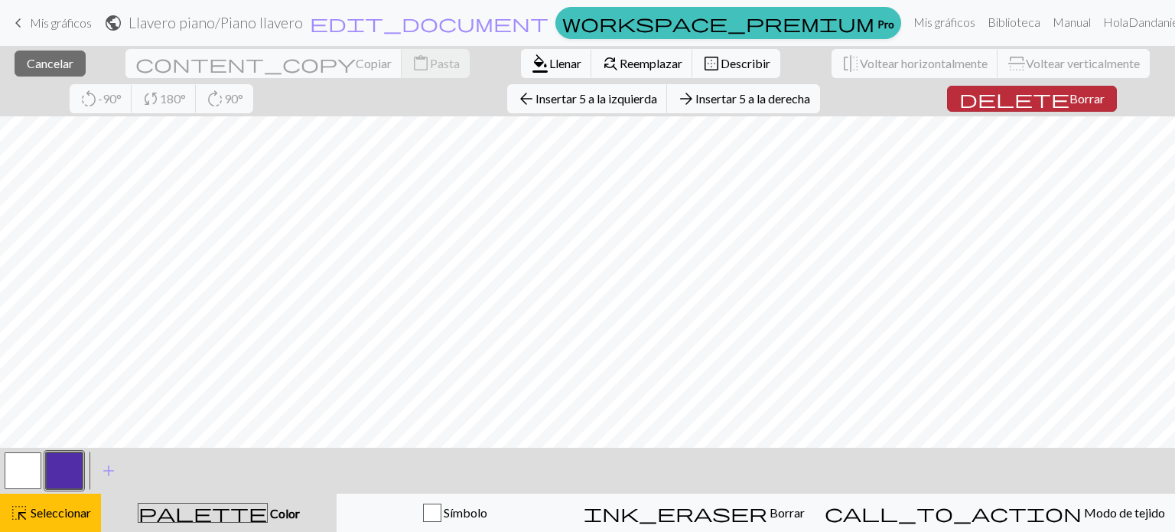
click at [947, 106] on button "delete Borrar" at bounding box center [1032, 99] width 170 height 26
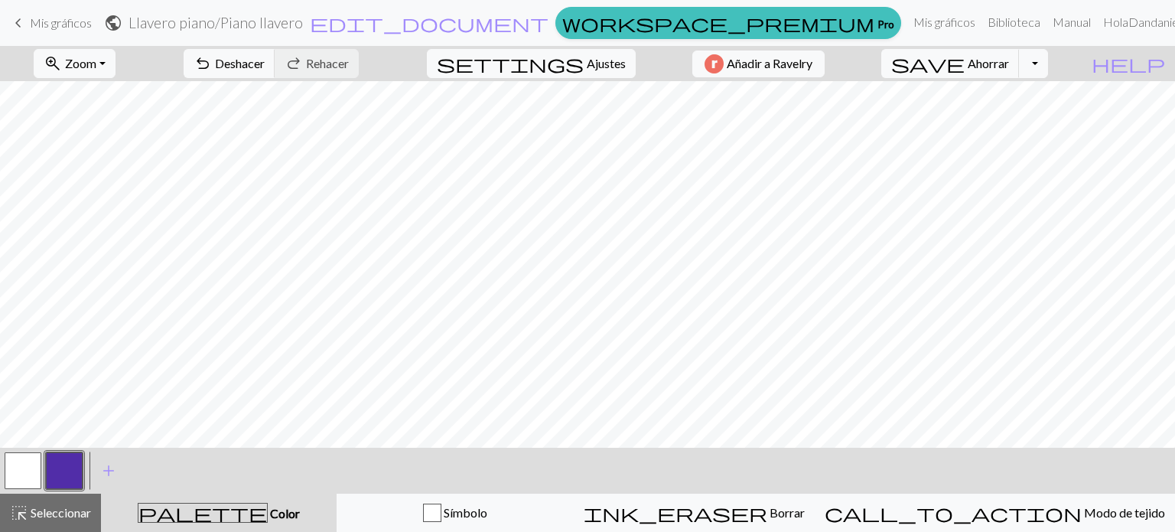
click at [75, 471] on button "button" at bounding box center [64, 470] width 37 height 37
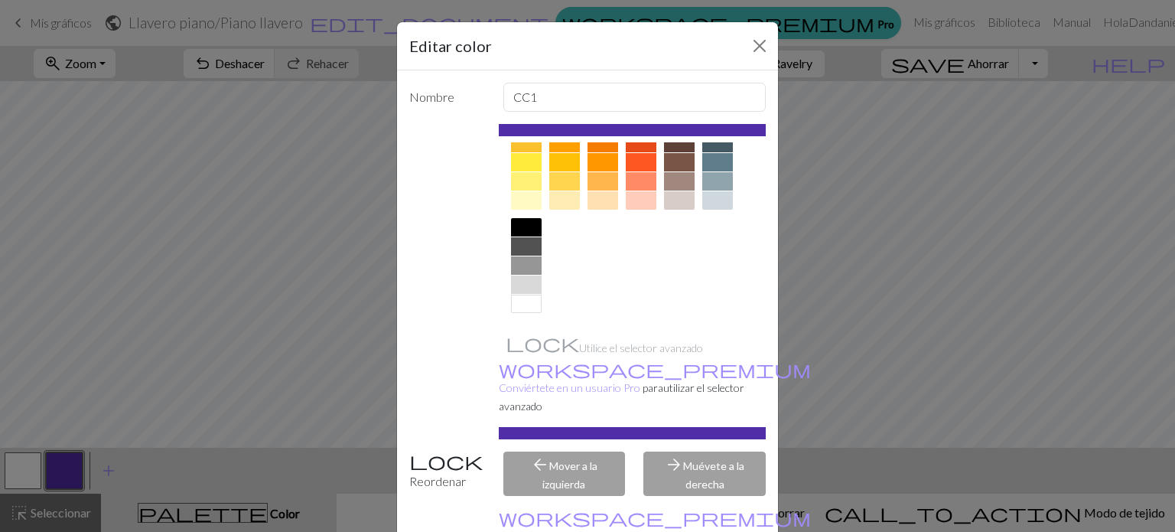
scroll to position [77, 0]
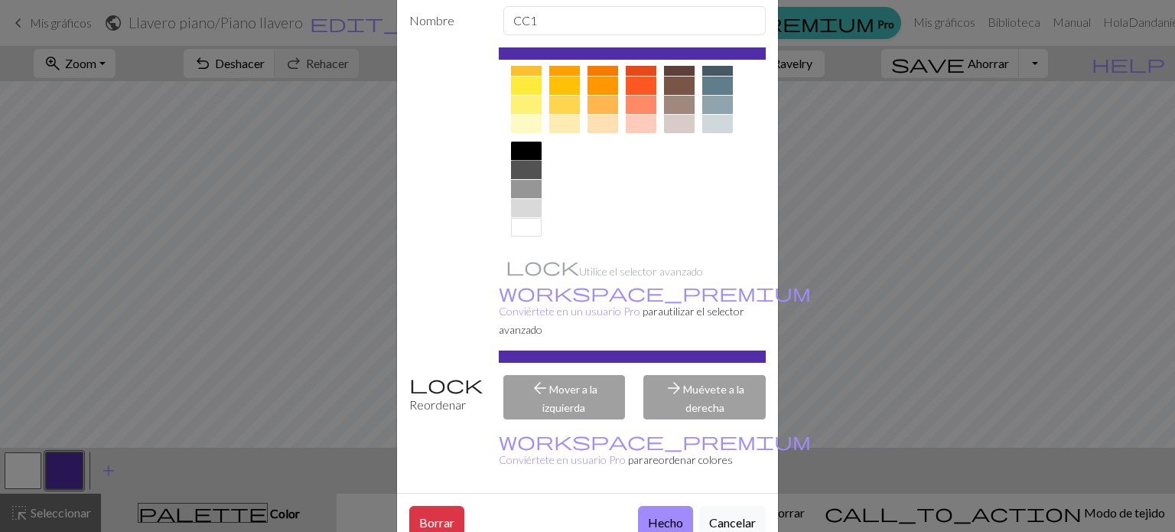
click at [517, 147] on div at bounding box center [526, 151] width 31 height 18
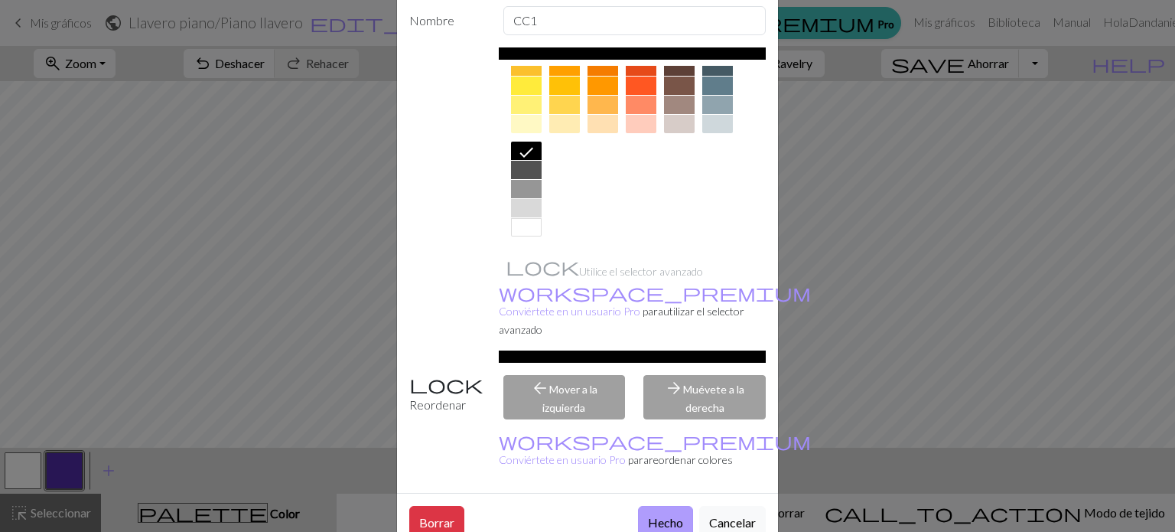
click at [652, 506] on button "Hecho" at bounding box center [665, 521] width 55 height 31
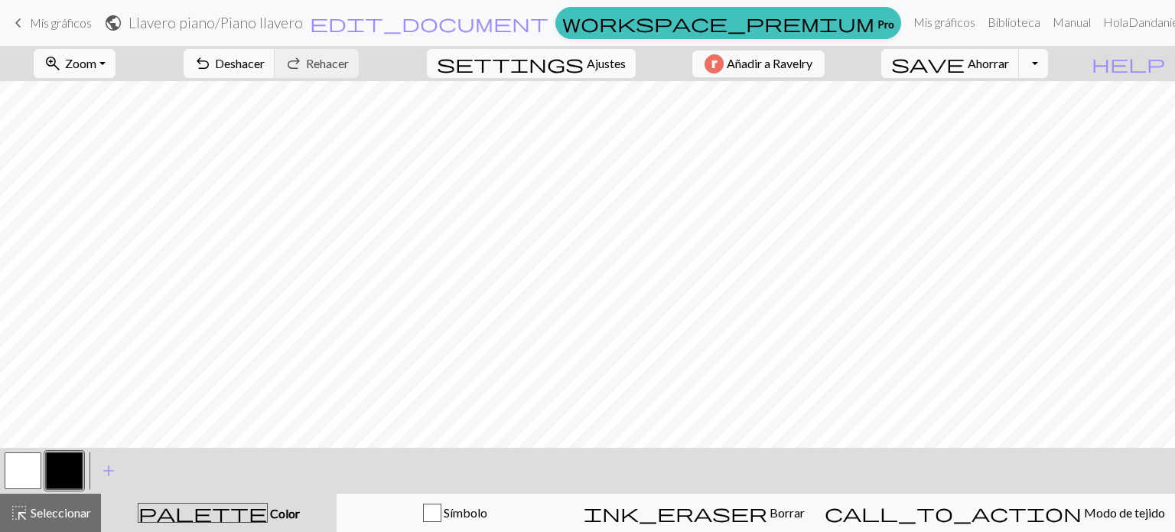
click at [27, 471] on button "button" at bounding box center [23, 470] width 37 height 37
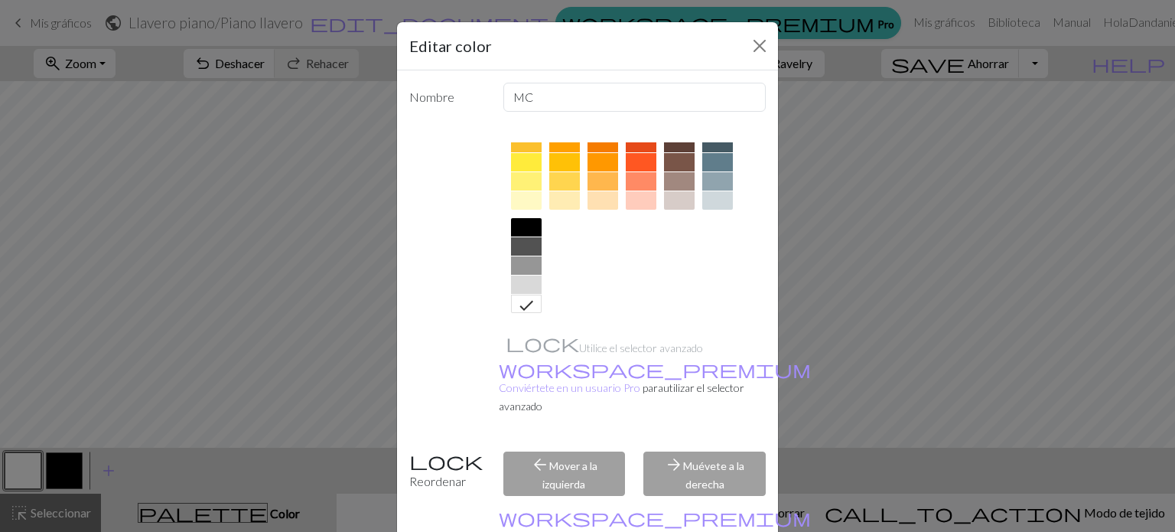
scroll to position [77, 0]
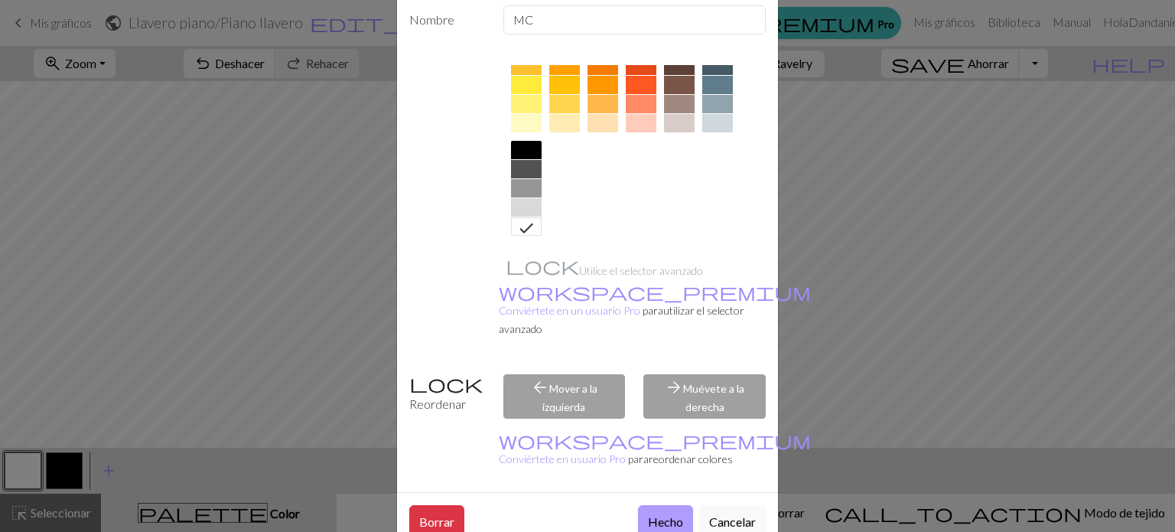
click at [675, 514] on font "Hecho" at bounding box center [665, 521] width 35 height 15
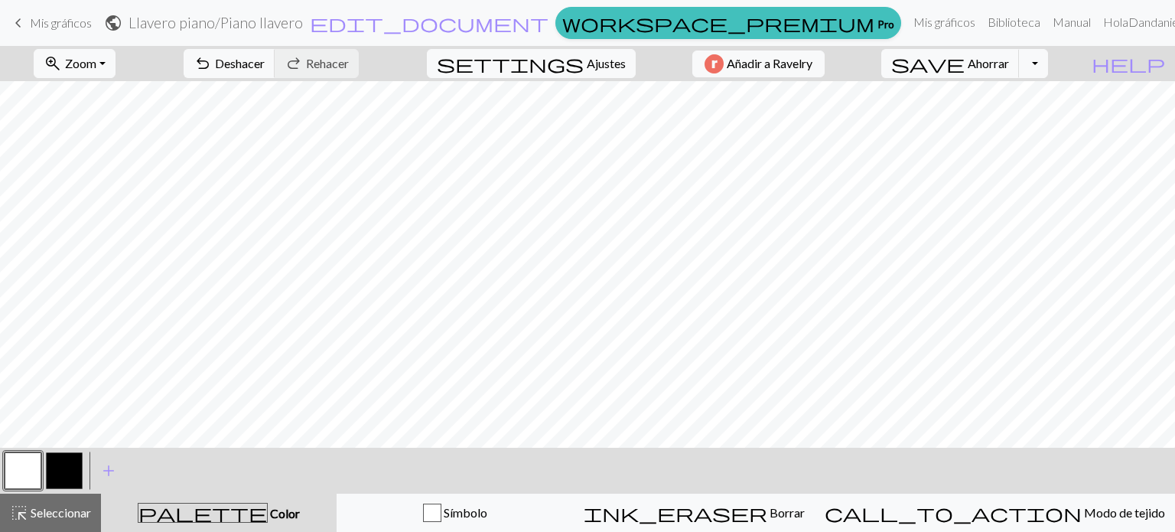
click at [63, 451] on div at bounding box center [64, 470] width 41 height 41
click at [70, 461] on button "button" at bounding box center [64, 470] width 37 height 37
click at [18, 474] on button "button" at bounding box center [23, 470] width 37 height 37
click at [82, 462] on button "button" at bounding box center [64, 470] width 37 height 37
click at [275, 73] on button "undo Deshacer Deshacer" at bounding box center [230, 63] width 92 height 29
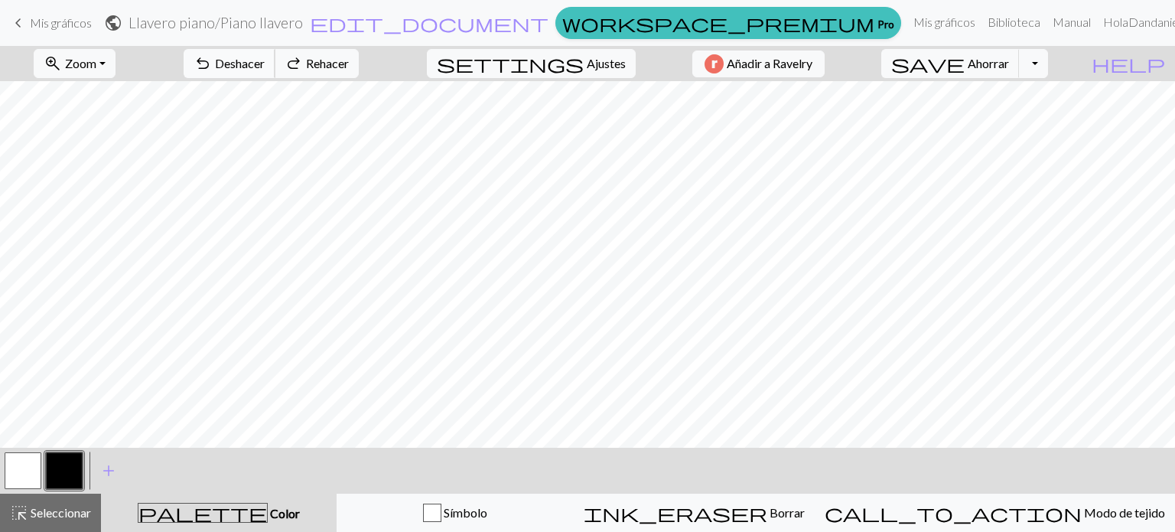
click at [275, 73] on button "undo Deshacer Deshacer" at bounding box center [230, 63] width 92 height 29
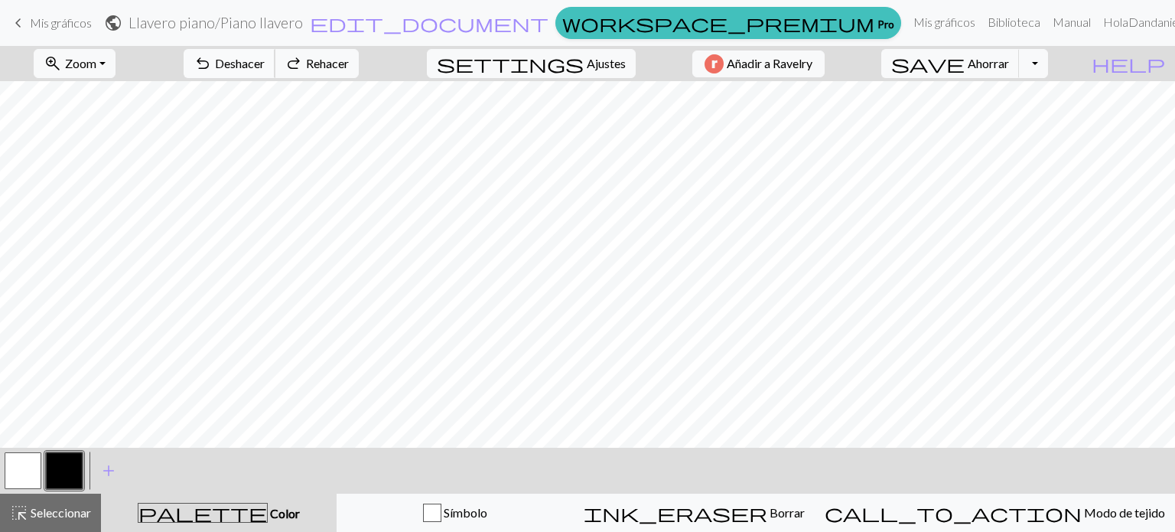
click at [275, 73] on button "undo Deshacer Deshacer" at bounding box center [230, 63] width 92 height 29
click at [18, 479] on button "button" at bounding box center [23, 470] width 37 height 37
click at [77, 469] on button "button" at bounding box center [64, 470] width 37 height 37
click at [31, 453] on button "button" at bounding box center [23, 470] width 37 height 37
click at [1009, 57] on font "Ahorrar" at bounding box center [988, 63] width 41 height 15
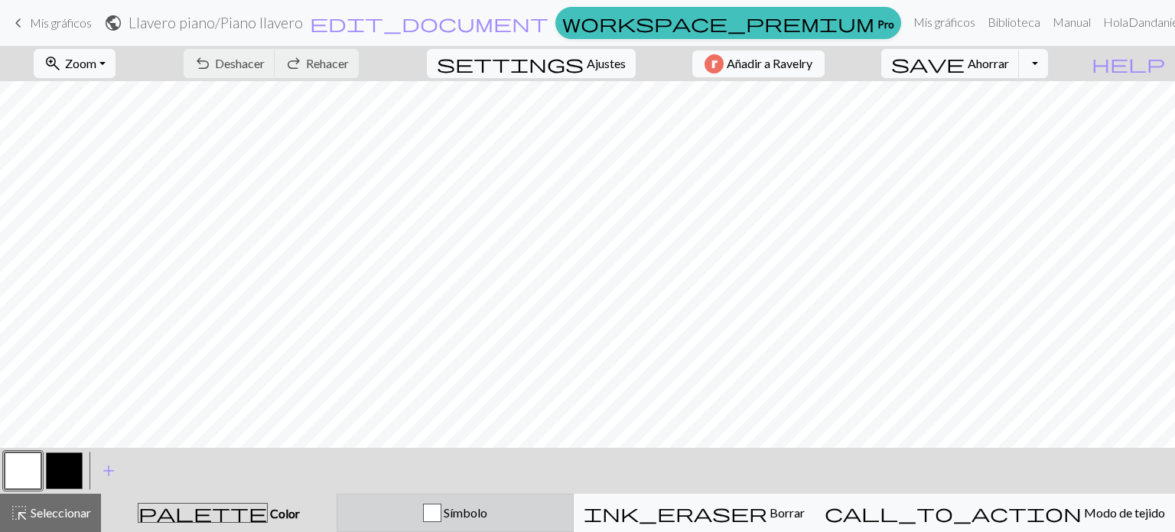
click at [554, 513] on div "Símbolo" at bounding box center [455, 513] width 217 height 18
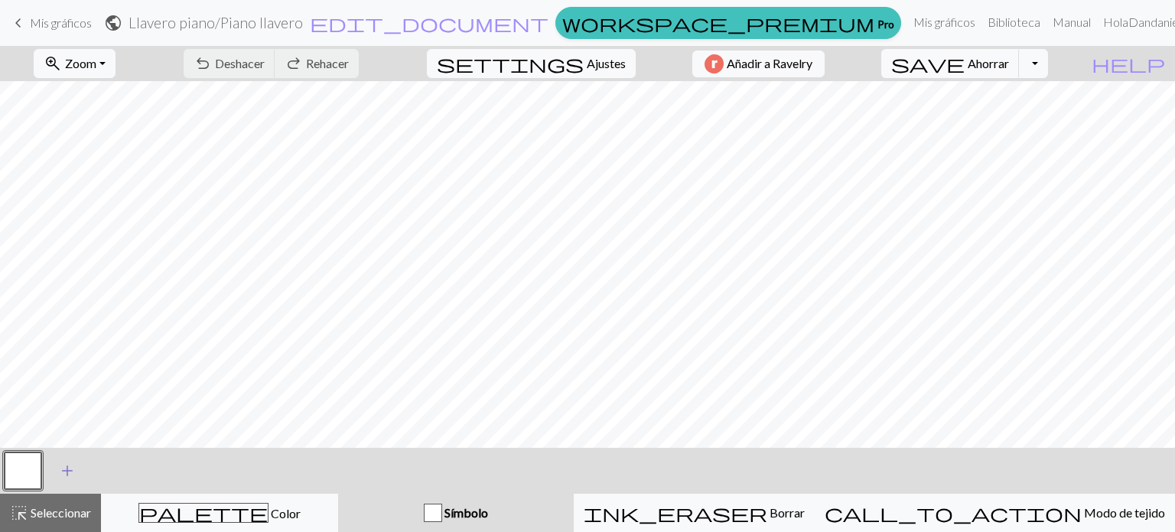
click at [73, 461] on span "add" at bounding box center [67, 470] width 18 height 21
click at [63, 528] on button "highlight_alt Seleccionar Seleccionar" at bounding box center [50, 513] width 101 height 38
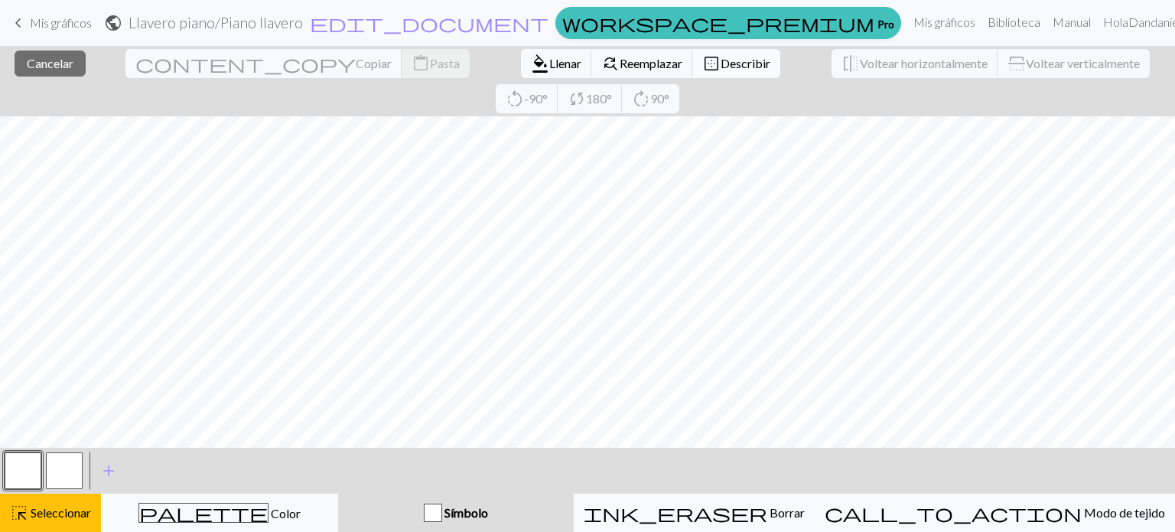
click at [702, 70] on span "border_outer" at bounding box center [711, 63] width 18 height 21
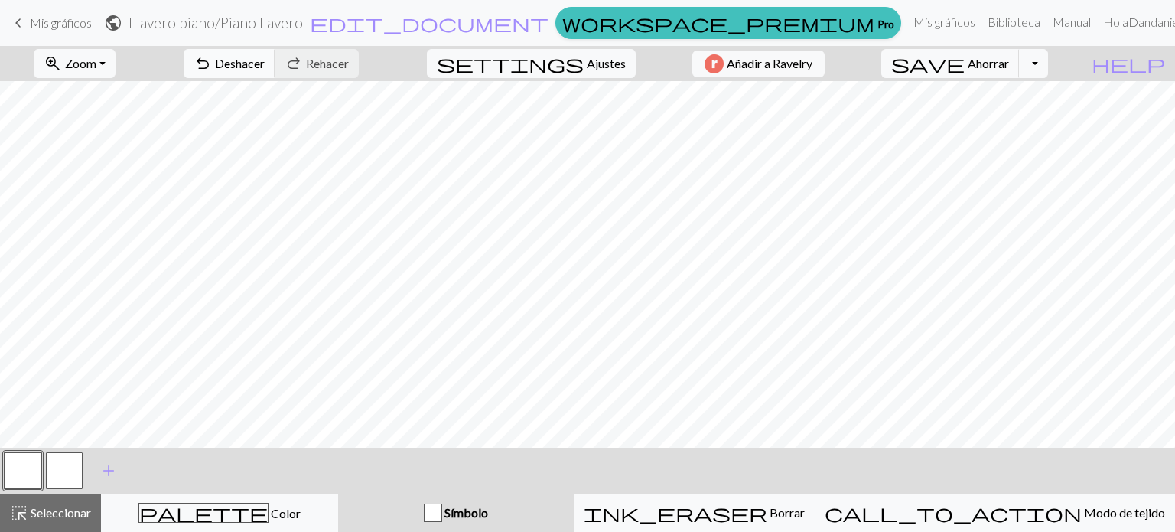
click at [265, 67] on font "Deshacer" at bounding box center [240, 63] width 50 height 15
click at [265, 59] on font "Deshacer" at bounding box center [240, 63] width 50 height 15
click at [599, 67] on font "Ajustes" at bounding box center [606, 63] width 39 height 15
select select "aran"
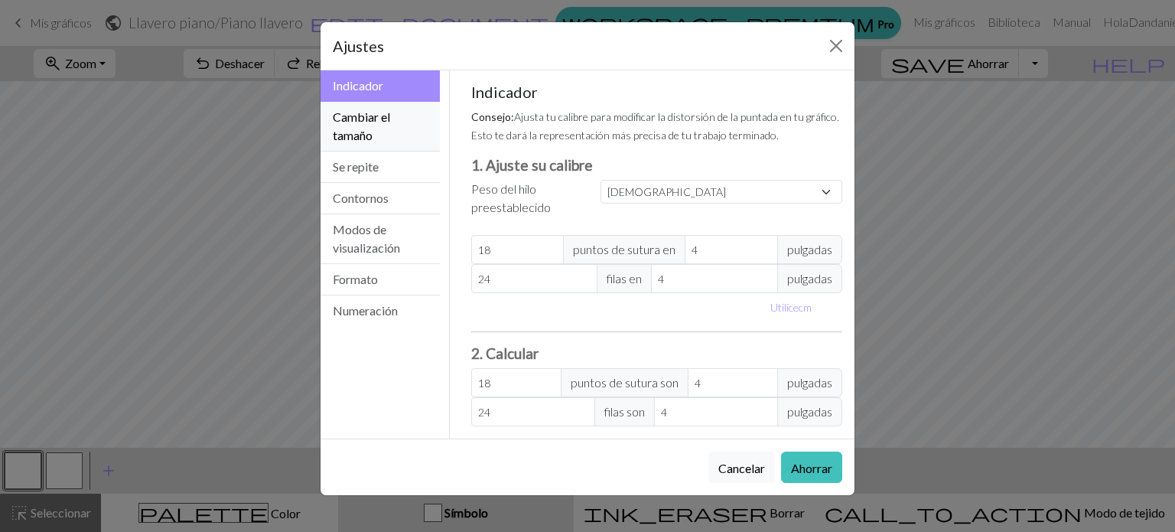
click at [366, 126] on button "Cambiar el tamaño" at bounding box center [380, 127] width 119 height 50
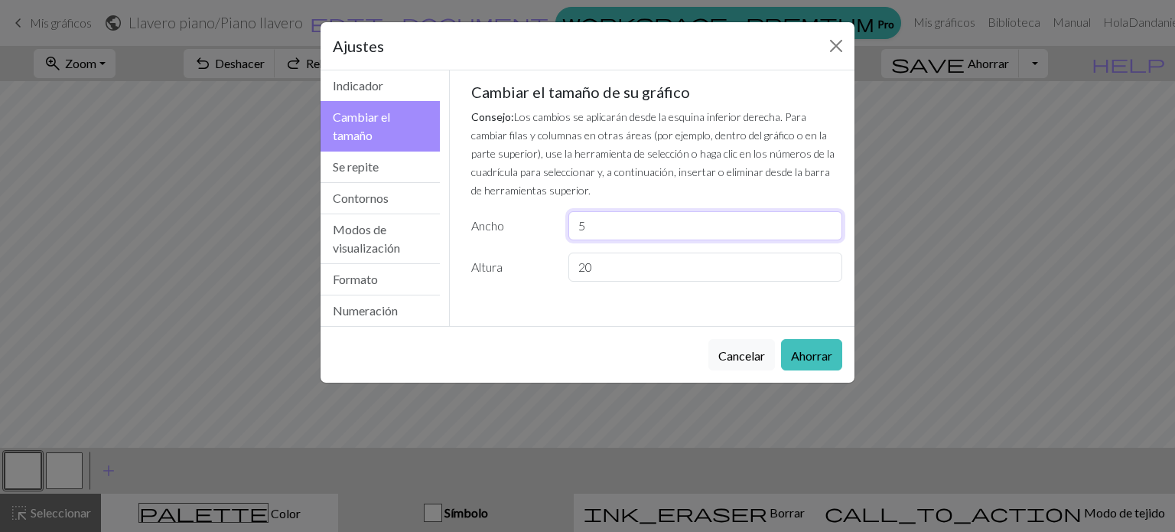
drag, startPoint x: 633, startPoint y: 213, endPoint x: 487, endPoint y: 250, distance: 150.0
click at [487, 250] on div "Cambiar el tamaño de su gráfico Consejo: Los cambios se aplicarán desde la esqu…" at bounding box center [657, 182] width 372 height 199
type input "8"
drag, startPoint x: 624, startPoint y: 259, endPoint x: 490, endPoint y: 259, distance: 134.7
click at [490, 259] on div "Altura 20" at bounding box center [657, 267] width 390 height 29
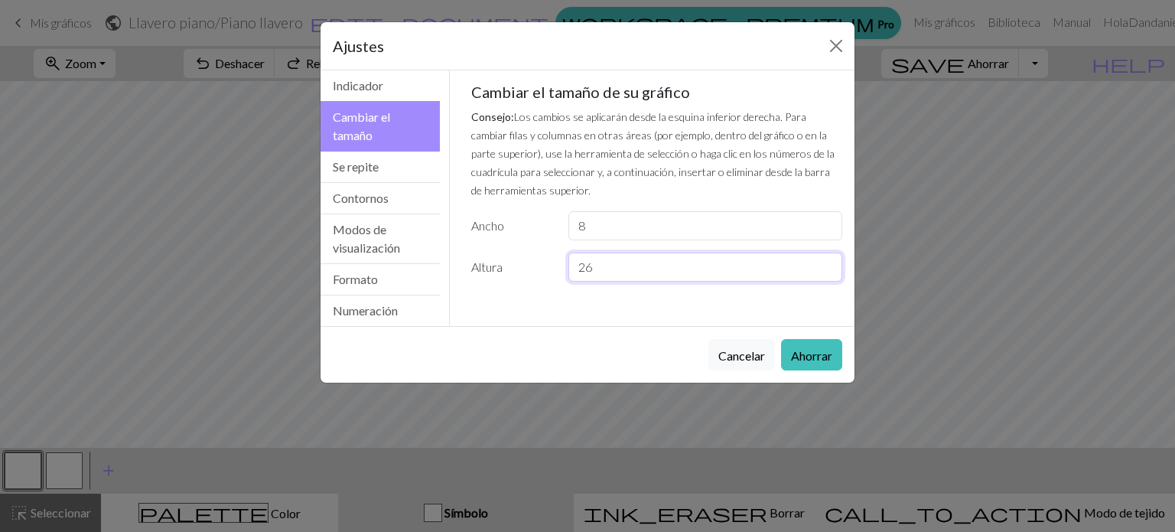
type input "26"
click at [822, 350] on font "Ahorrar" at bounding box center [811, 355] width 41 height 15
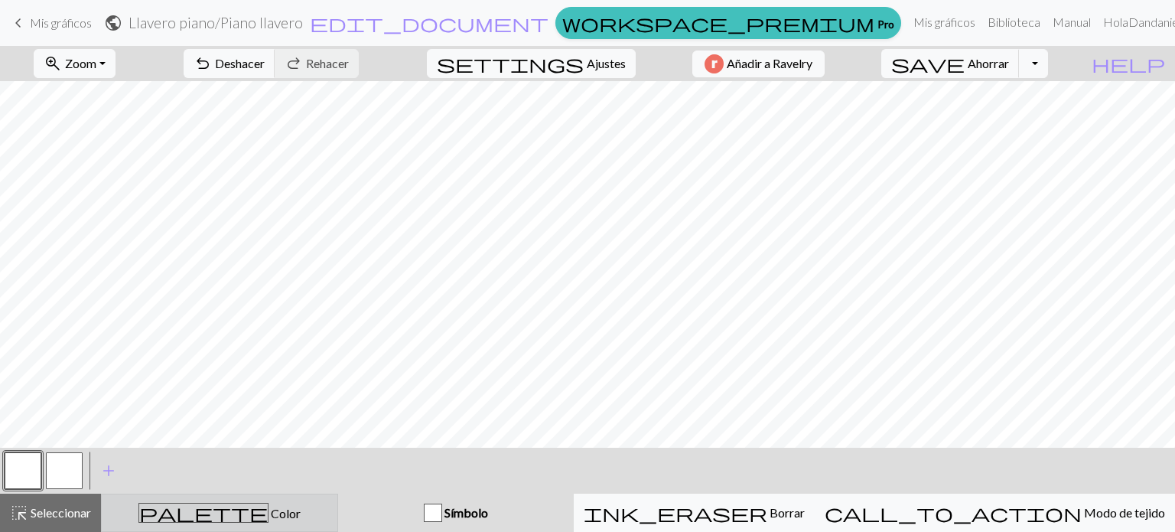
click at [202, 496] on button "palette Color Color" at bounding box center [219, 513] width 237 height 38
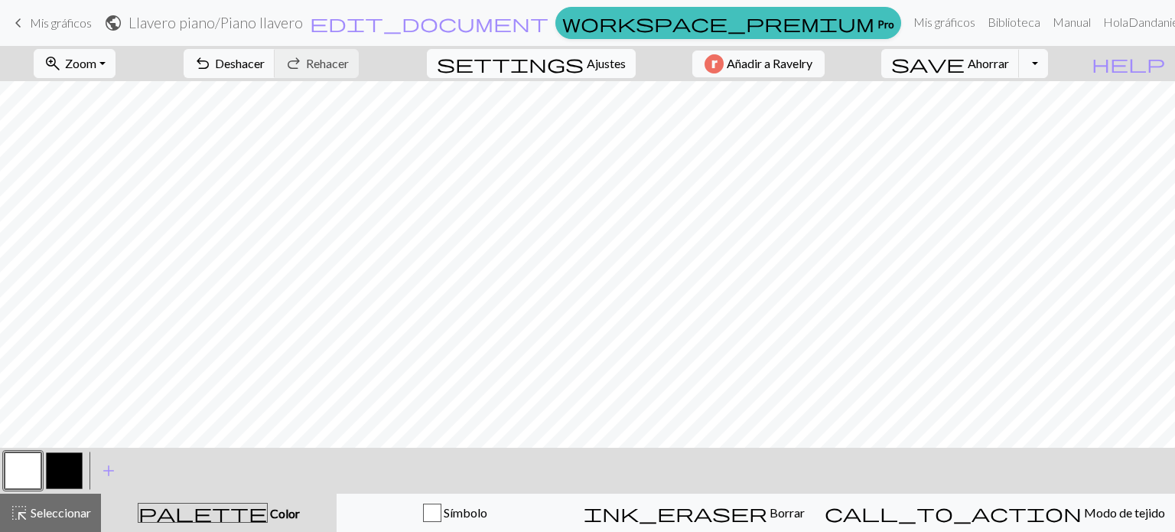
click at [563, 60] on span "settings" at bounding box center [510, 63] width 147 height 21
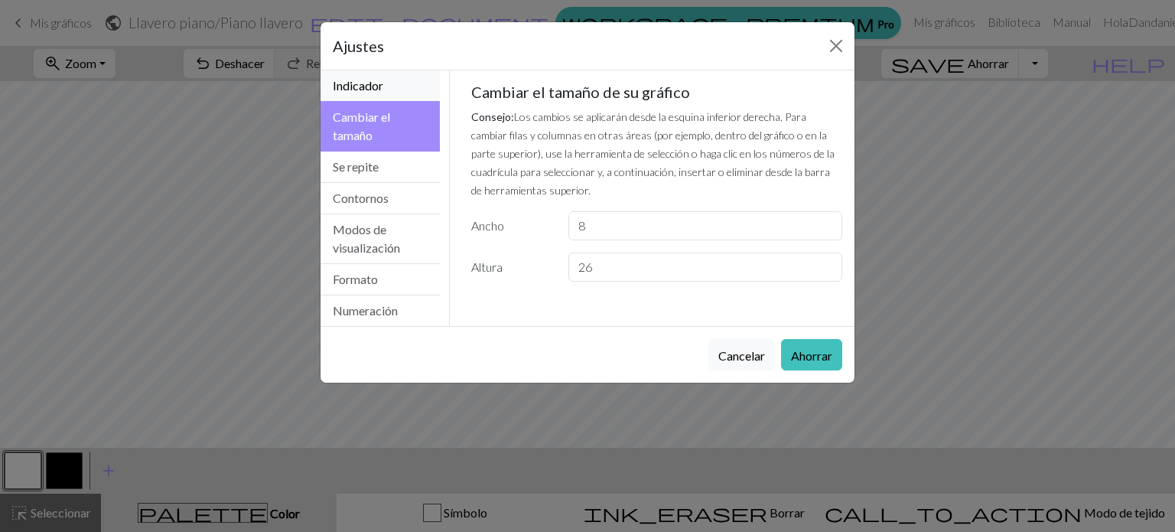
click at [380, 94] on button "Indicador" at bounding box center [380, 85] width 119 height 31
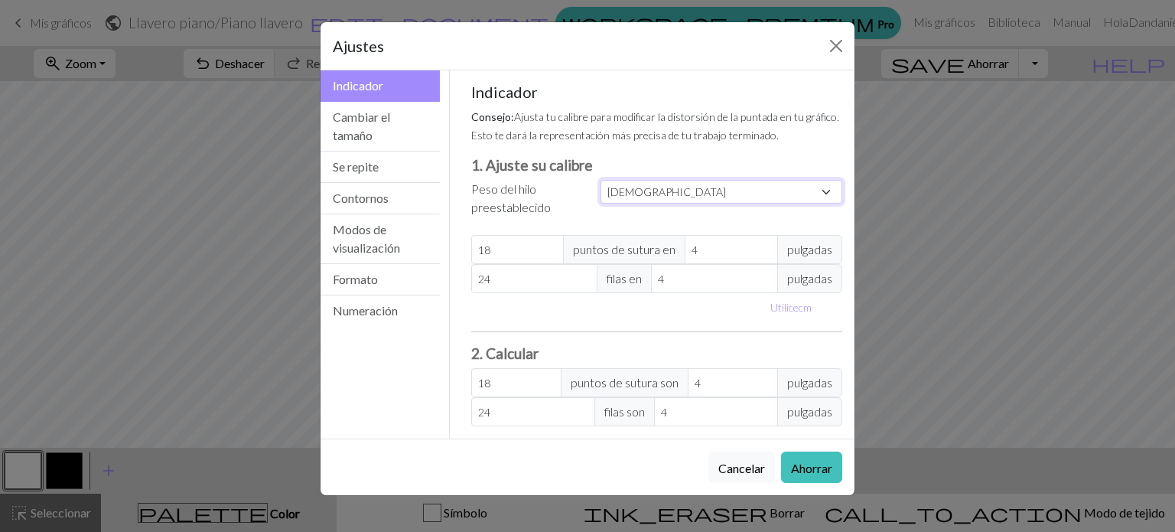
click at [680, 196] on select "Costumbre Cuadrado Cordón Digitación ligera Digitación Deporte Doble punto Esta…" at bounding box center [722, 192] width 242 height 24
select select "lightfingering"
click at [601, 180] on select "Costumbre Cuadrado Cordón Digitación ligera Digitación Deporte Doble punto Esta…" at bounding box center [722, 192] width 242 height 24
type input "32"
type input "38"
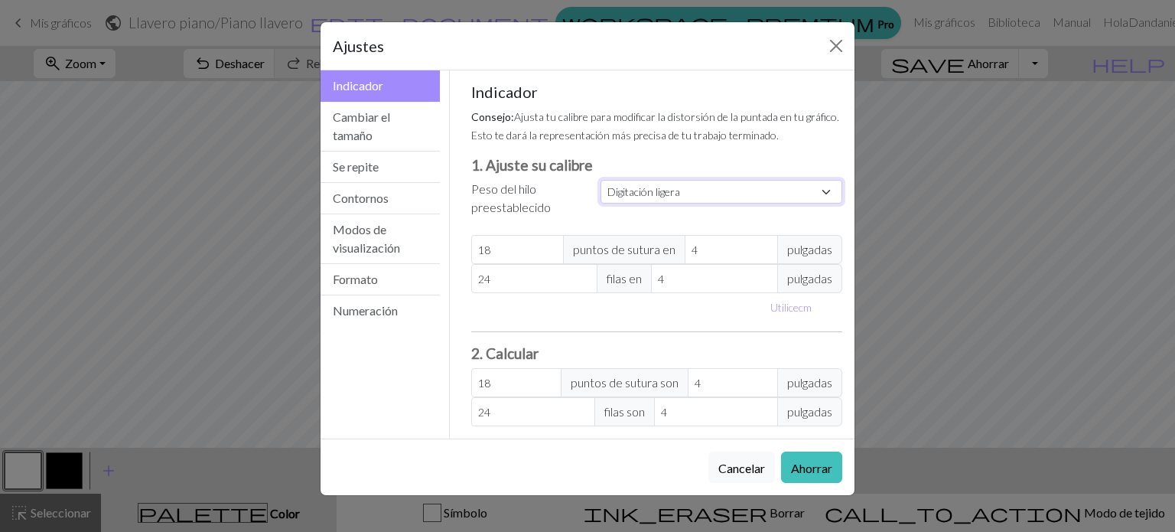
type input "32"
type input "38"
click at [820, 454] on button "Ahorrar" at bounding box center [811, 466] width 61 height 31
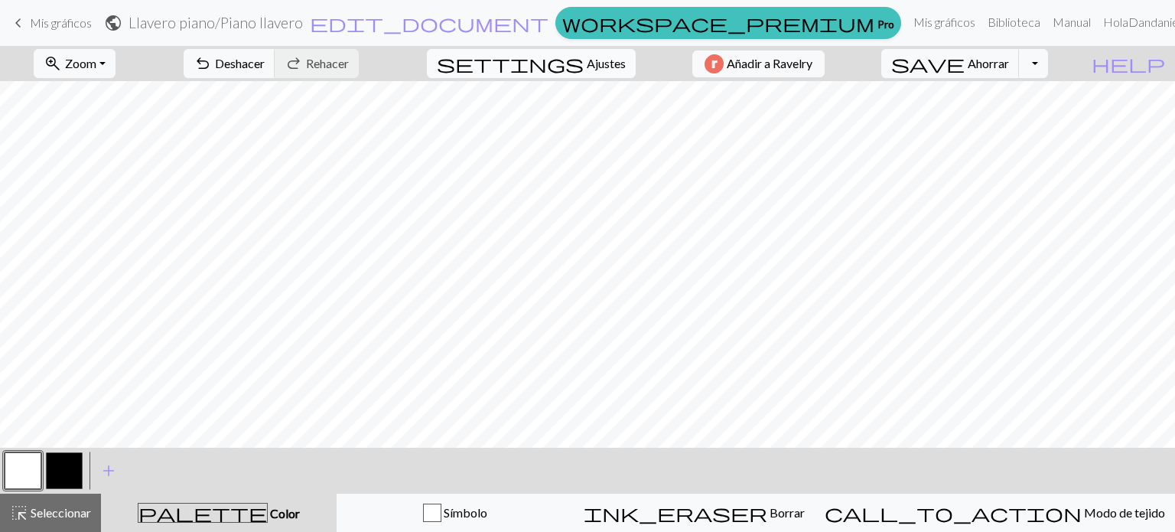
click at [587, 58] on font "Ajustes" at bounding box center [606, 63] width 39 height 15
select select "lightfingering"
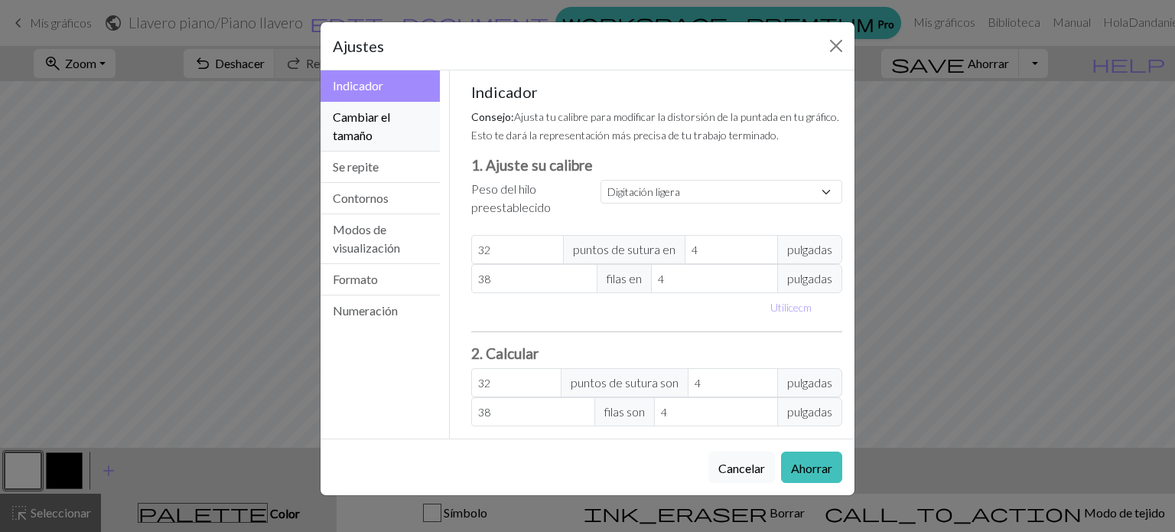
click at [375, 135] on button "Cambiar el tamaño" at bounding box center [380, 127] width 119 height 50
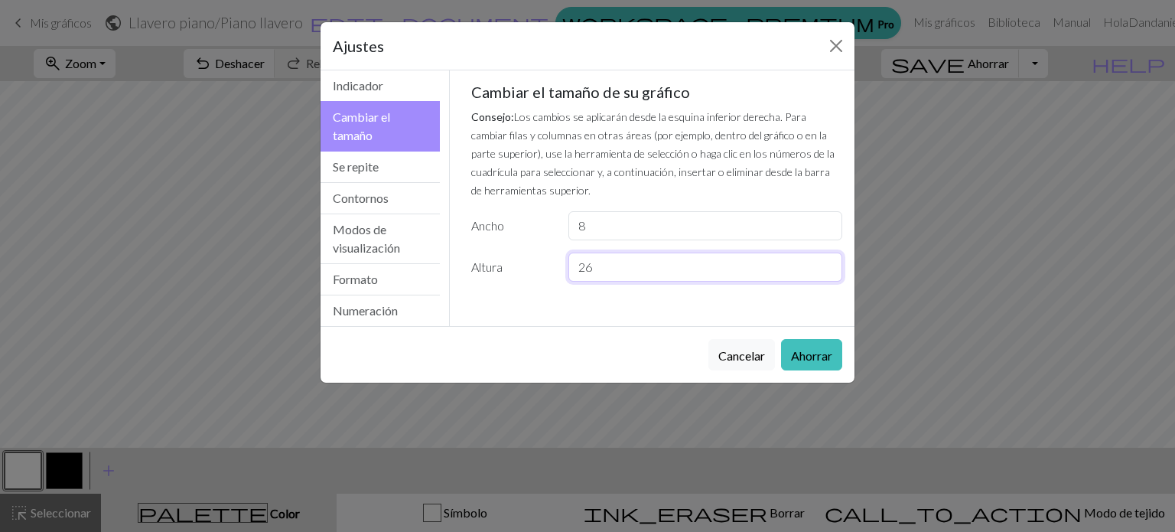
drag, startPoint x: 619, startPoint y: 277, endPoint x: 459, endPoint y: 292, distance: 160.7
click at [459, 292] on div "Indicador Consejo: Ajusta tu calibre para modificar la distorsión de la puntada…" at bounding box center [657, 188] width 396 height 236
type input "30"
click at [817, 344] on button "Ahorrar" at bounding box center [811, 354] width 61 height 31
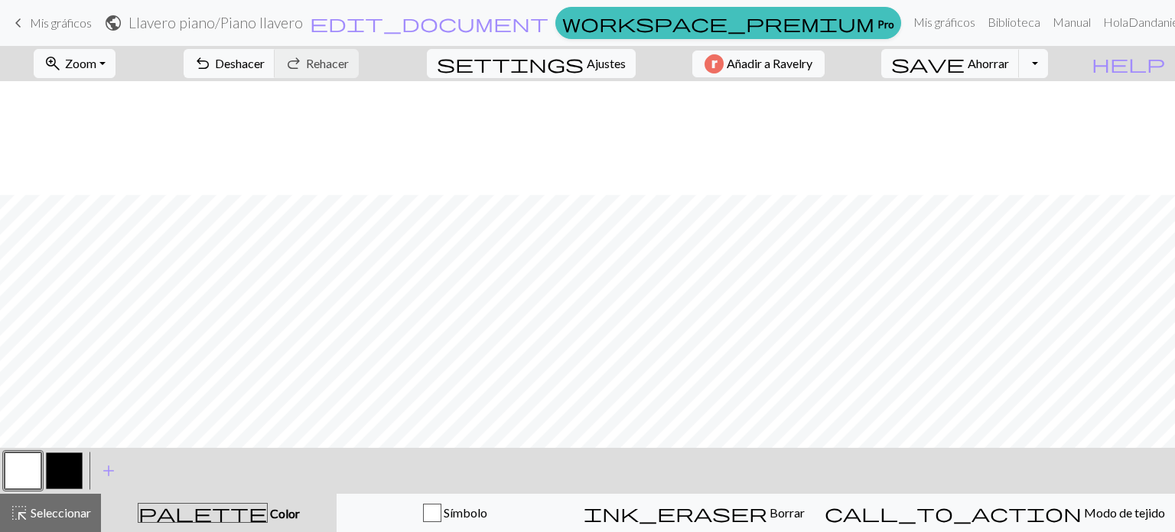
scroll to position [174, 0]
click at [275, 71] on button "undo Deshacer Deshacer" at bounding box center [230, 63] width 92 height 29
click at [63, 457] on button "button" at bounding box center [64, 470] width 37 height 37
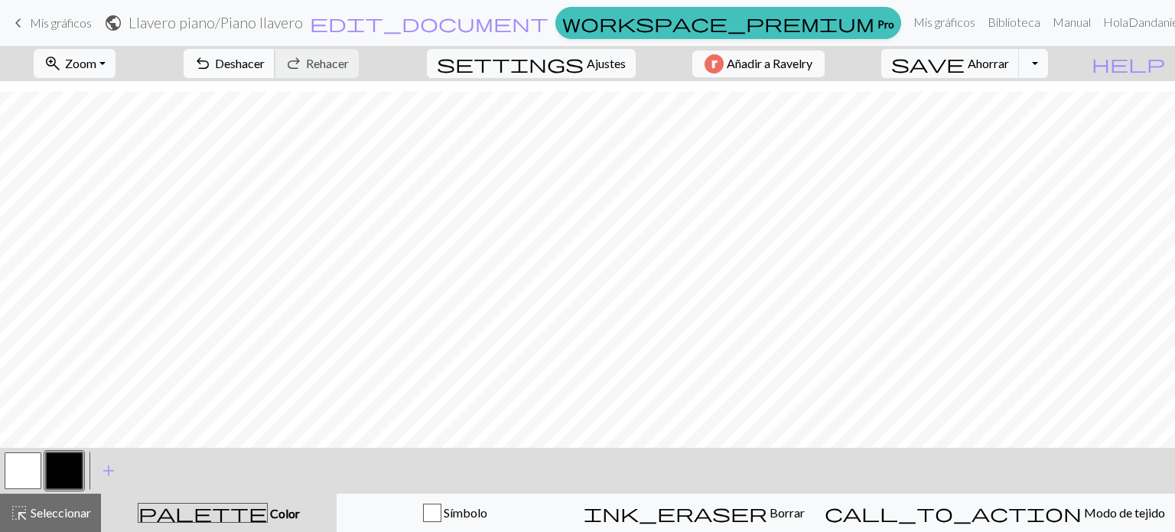
click at [275, 74] on button "undo Deshacer Deshacer" at bounding box center [230, 63] width 92 height 29
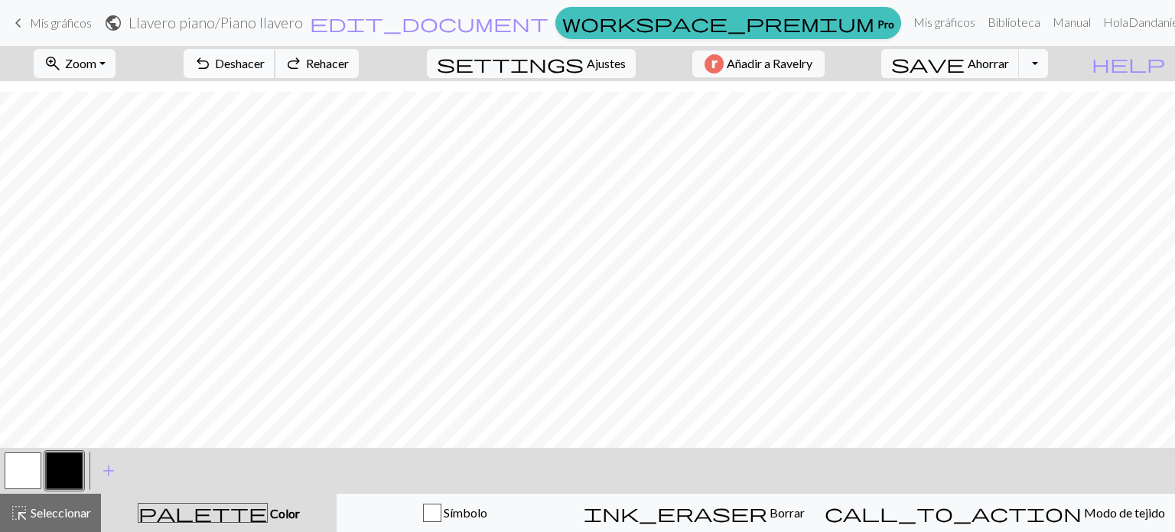
click at [275, 74] on button "undo Deshacer Deshacer" at bounding box center [230, 63] width 92 height 29
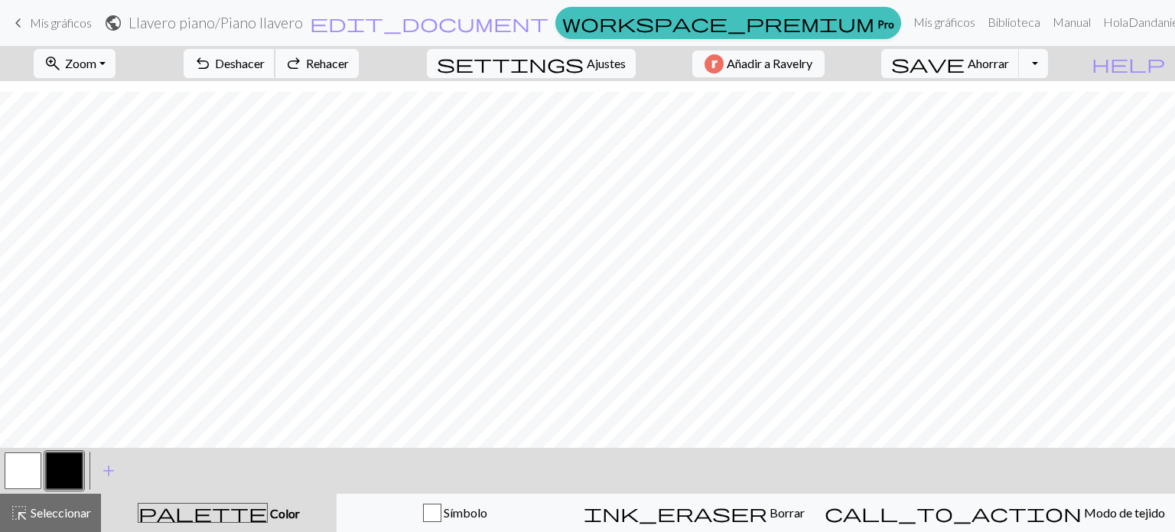
click at [275, 74] on button "undo Deshacer Deshacer" at bounding box center [230, 63] width 92 height 29
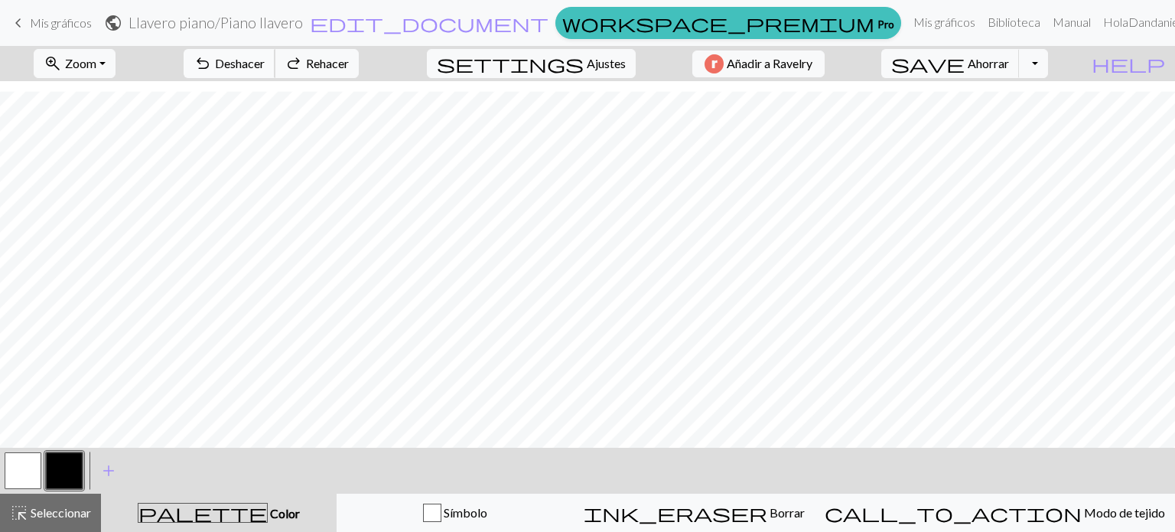
click at [275, 74] on button "undo Deshacer Deshacer" at bounding box center [230, 63] width 92 height 29
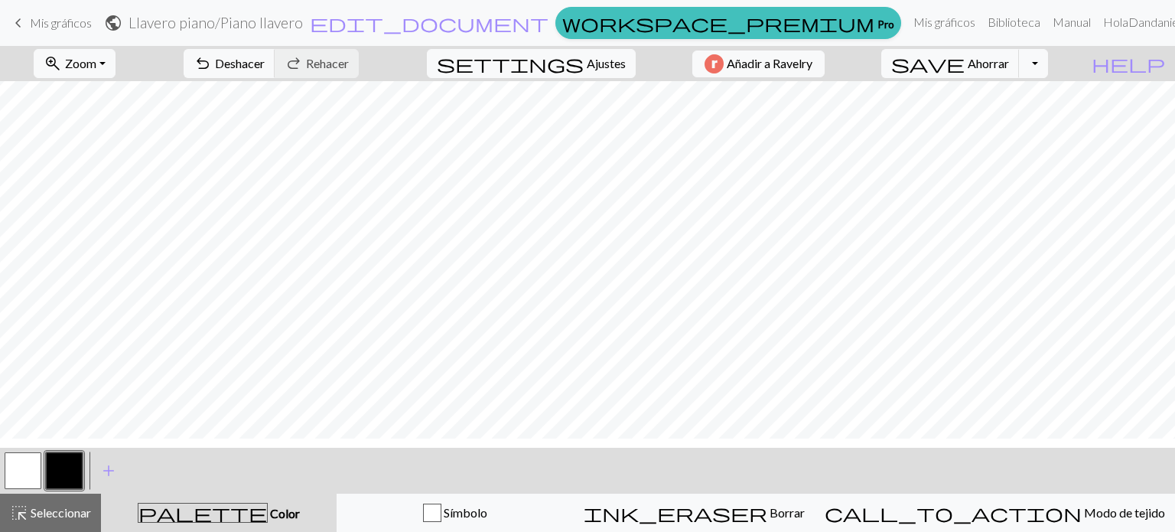
scroll to position [0, 0]
click at [556, 61] on span "settings" at bounding box center [510, 63] width 147 height 21
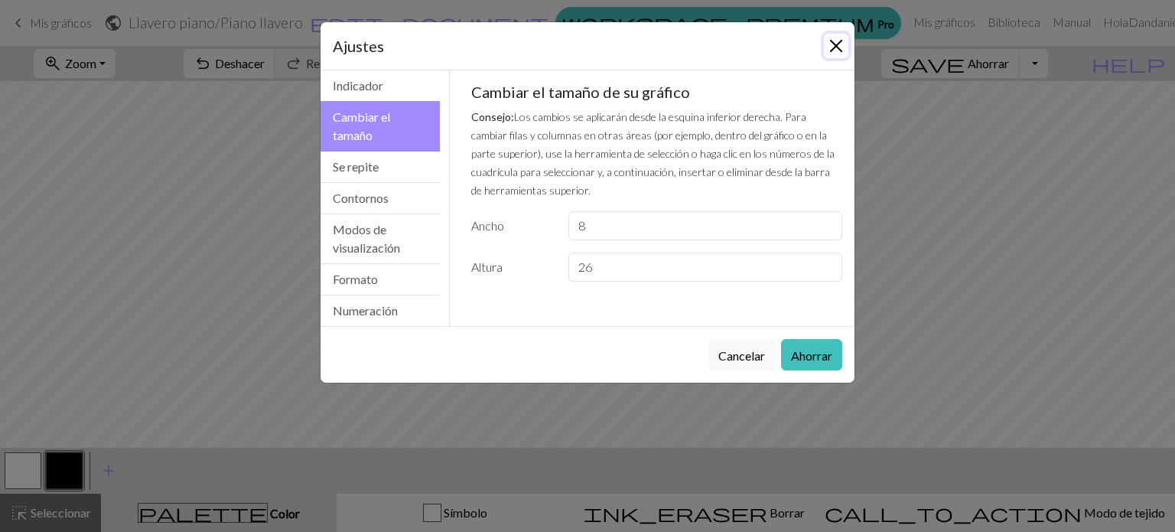
click at [845, 44] on button "Cerca" at bounding box center [836, 46] width 24 height 24
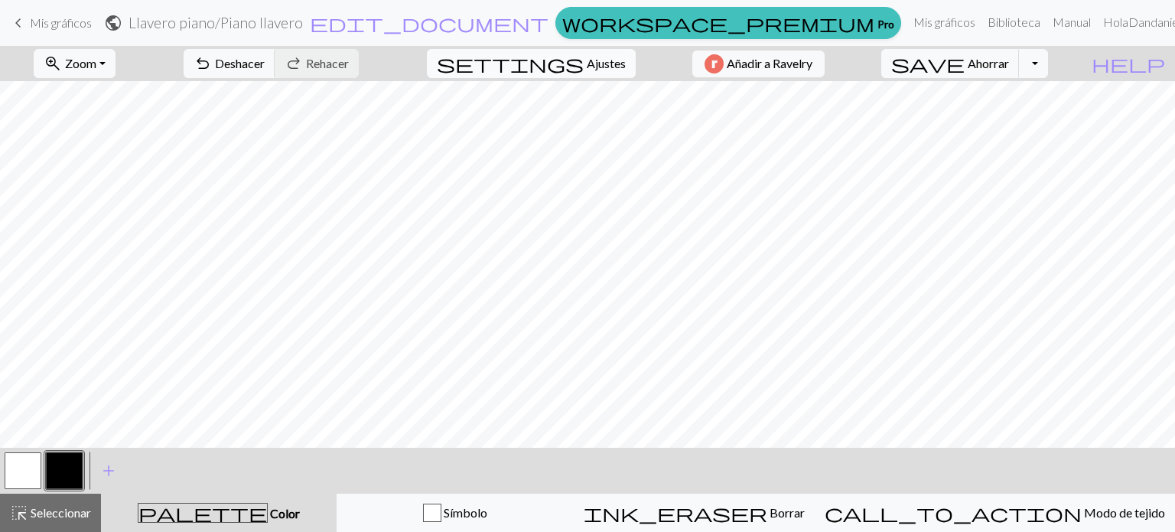
click at [600, 56] on font "Ajustes" at bounding box center [606, 63] width 39 height 15
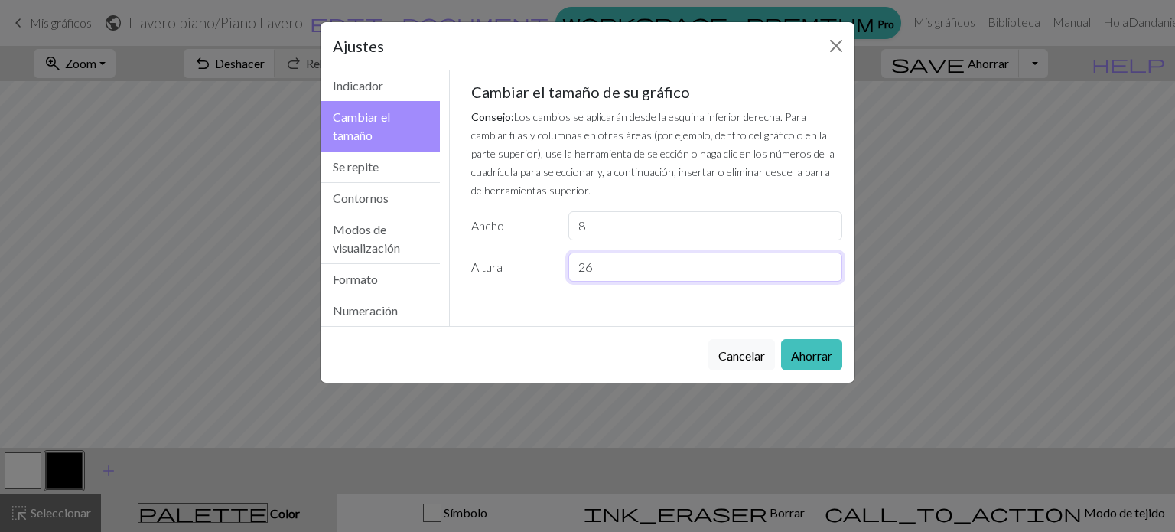
click at [610, 275] on input "26" at bounding box center [706, 267] width 274 height 29
type input "27"
click at [799, 340] on button "Ahorrar" at bounding box center [811, 354] width 61 height 31
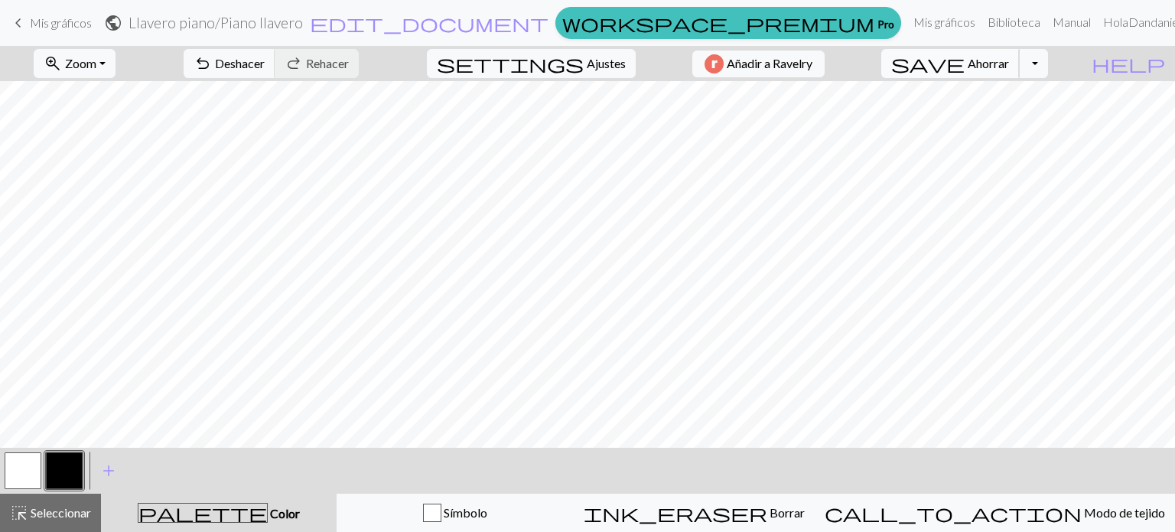
click at [965, 53] on span "save" at bounding box center [927, 63] width 73 height 21
click at [591, 70] on font "Ajustes" at bounding box center [606, 63] width 39 height 15
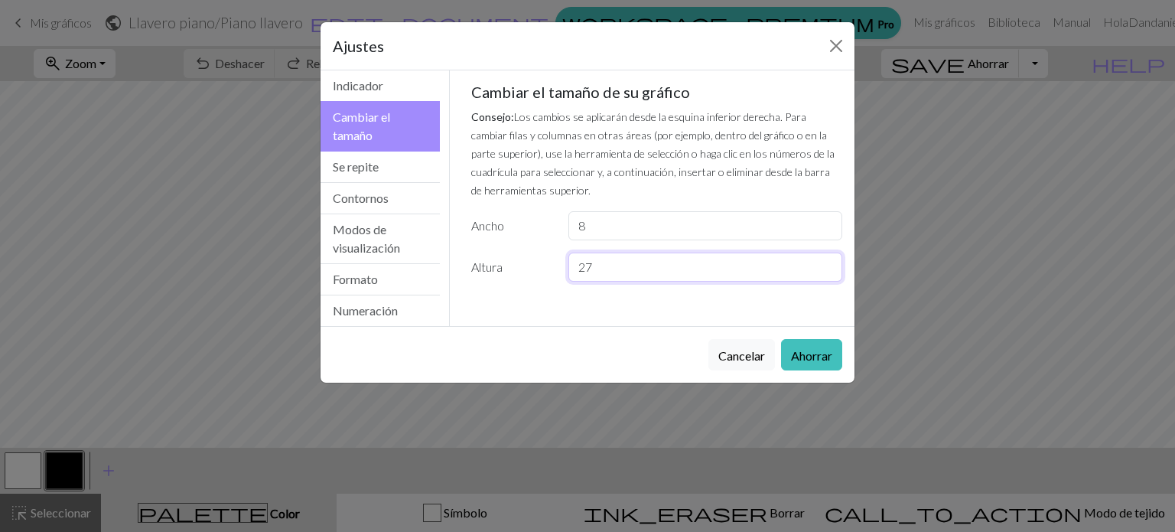
click at [615, 266] on input "27" at bounding box center [706, 267] width 274 height 29
type input "26"
click at [839, 341] on button "Ahorrar" at bounding box center [811, 354] width 61 height 31
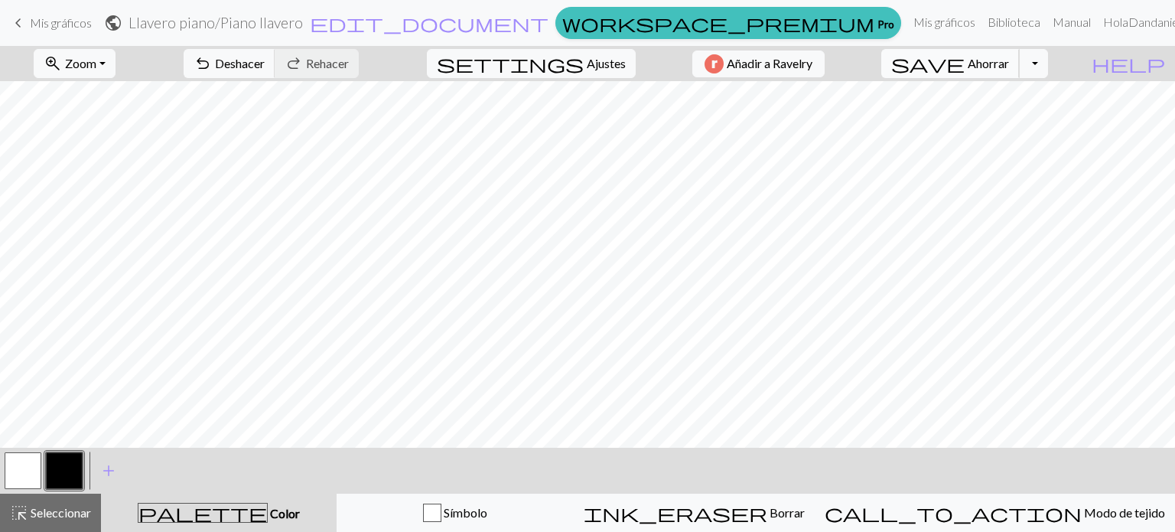
click at [995, 67] on button "save Ahorrar Ahorrar" at bounding box center [951, 63] width 139 height 29
click at [212, 57] on span "undo" at bounding box center [203, 63] width 18 height 21
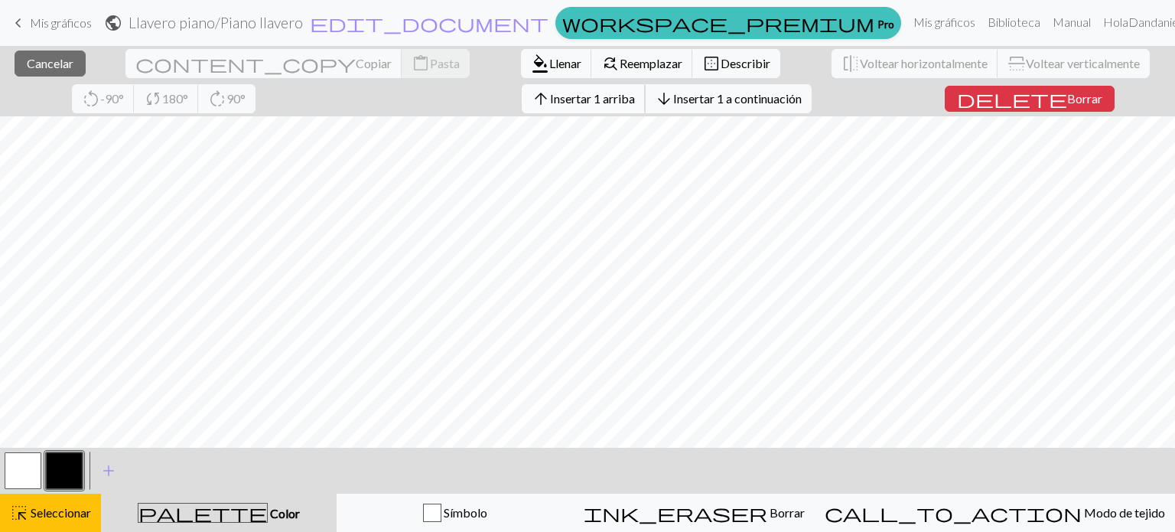
click at [522, 111] on button "arrow_upward Insertar 1 arriba" at bounding box center [584, 98] width 124 height 29
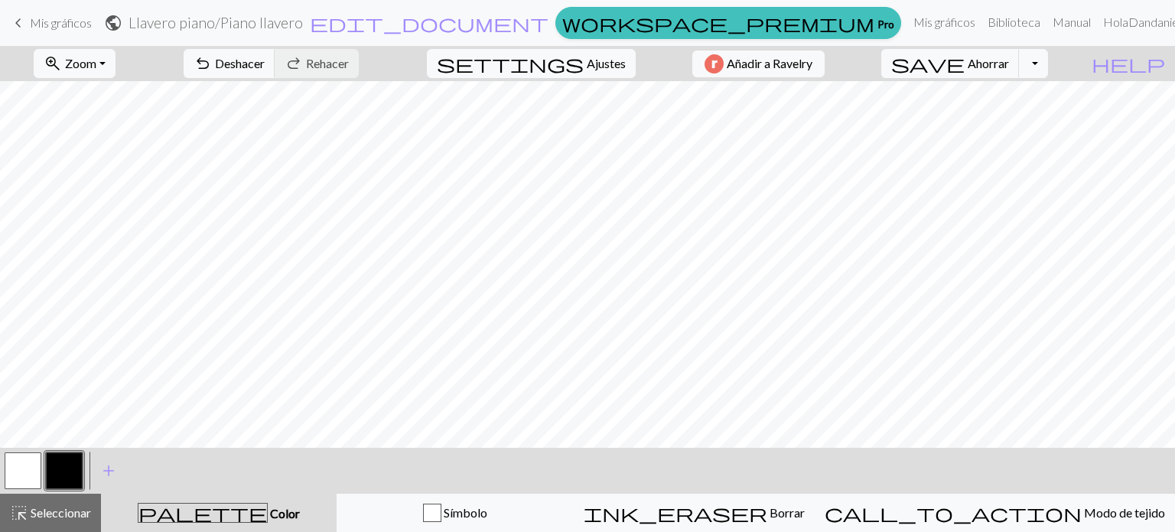
scroll to position [128, 0]
click at [1006, 51] on button "save Ahorrar Ahorrar" at bounding box center [951, 63] width 139 height 29
click at [1048, 60] on button "Alternar menú desplegable" at bounding box center [1033, 63] width 29 height 29
click at [1005, 64] on font "Ahorrar" at bounding box center [988, 63] width 41 height 15
